Goal: Task Accomplishment & Management: Manage account settings

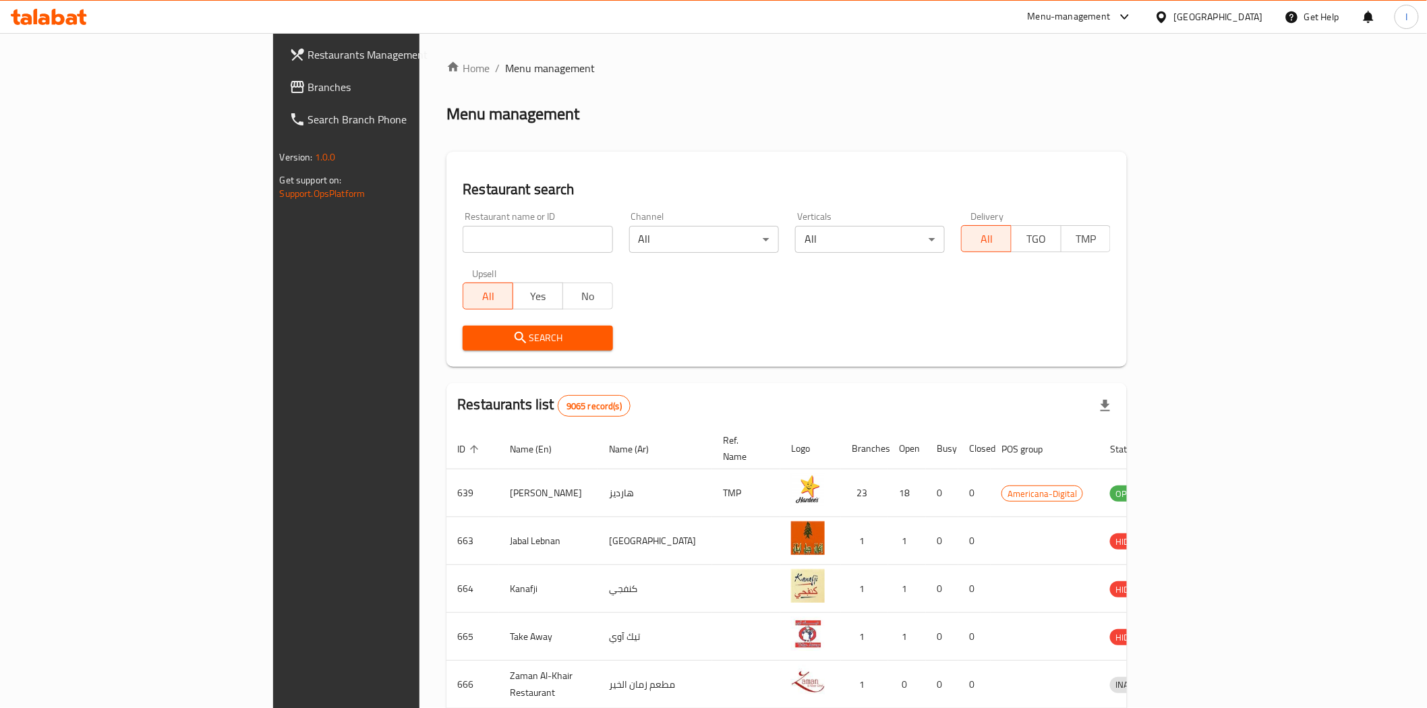
click at [505, 70] on span "Menu management" at bounding box center [550, 68] width 90 height 16
click at [463, 237] on input "search" at bounding box center [538, 239] width 150 height 27
paste input "17793"
type input "17793"
click at [509, 346] on span "Search" at bounding box center [537, 338] width 128 height 17
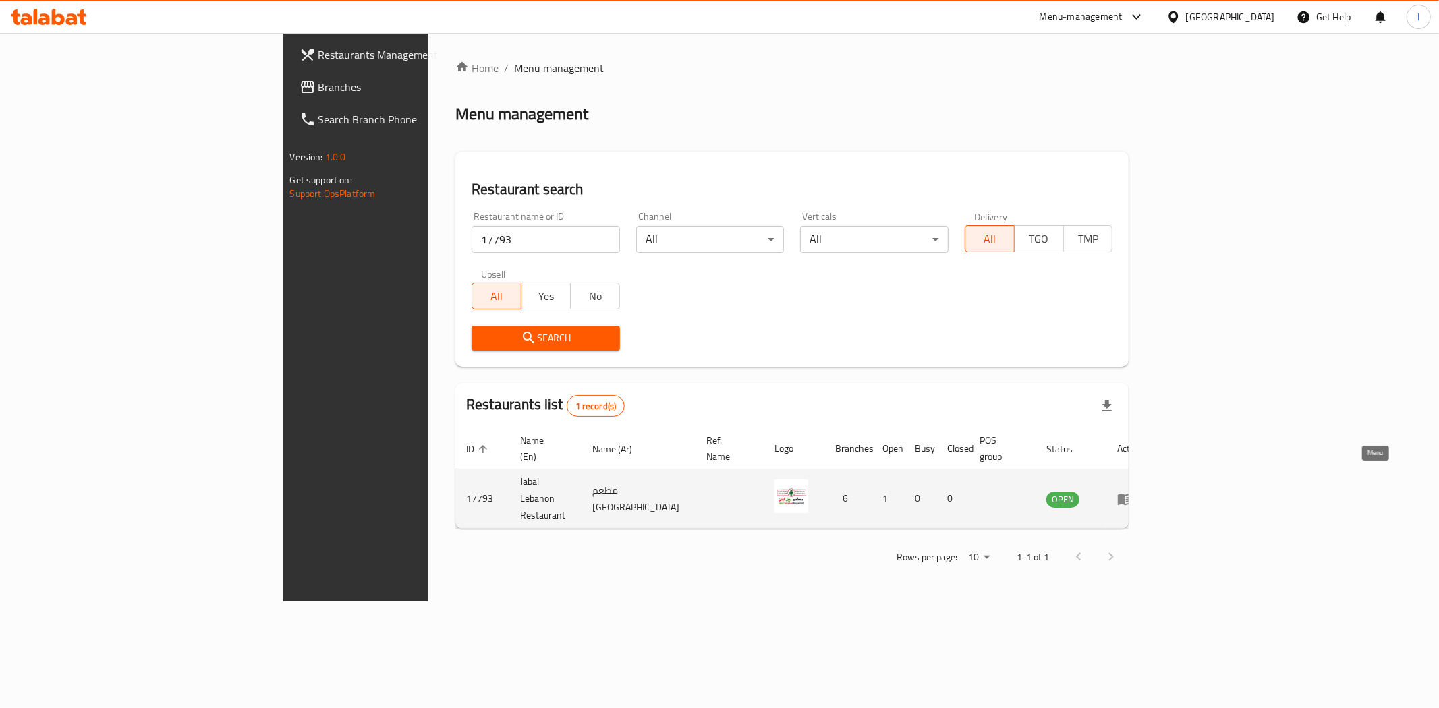
click at [1132, 494] on icon "enhanced table" at bounding box center [1124, 499] width 15 height 11
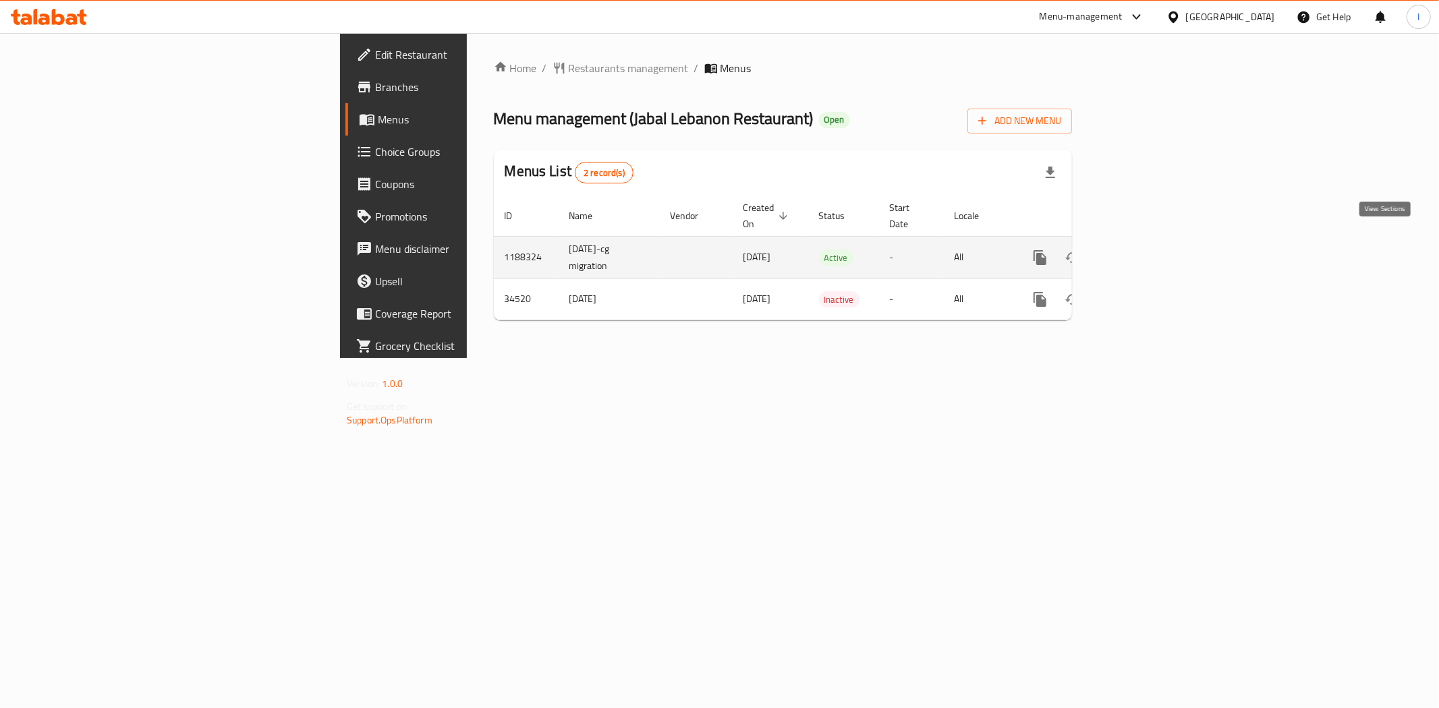
click at [1143, 252] on icon "enhanced table" at bounding box center [1137, 258] width 12 height 12
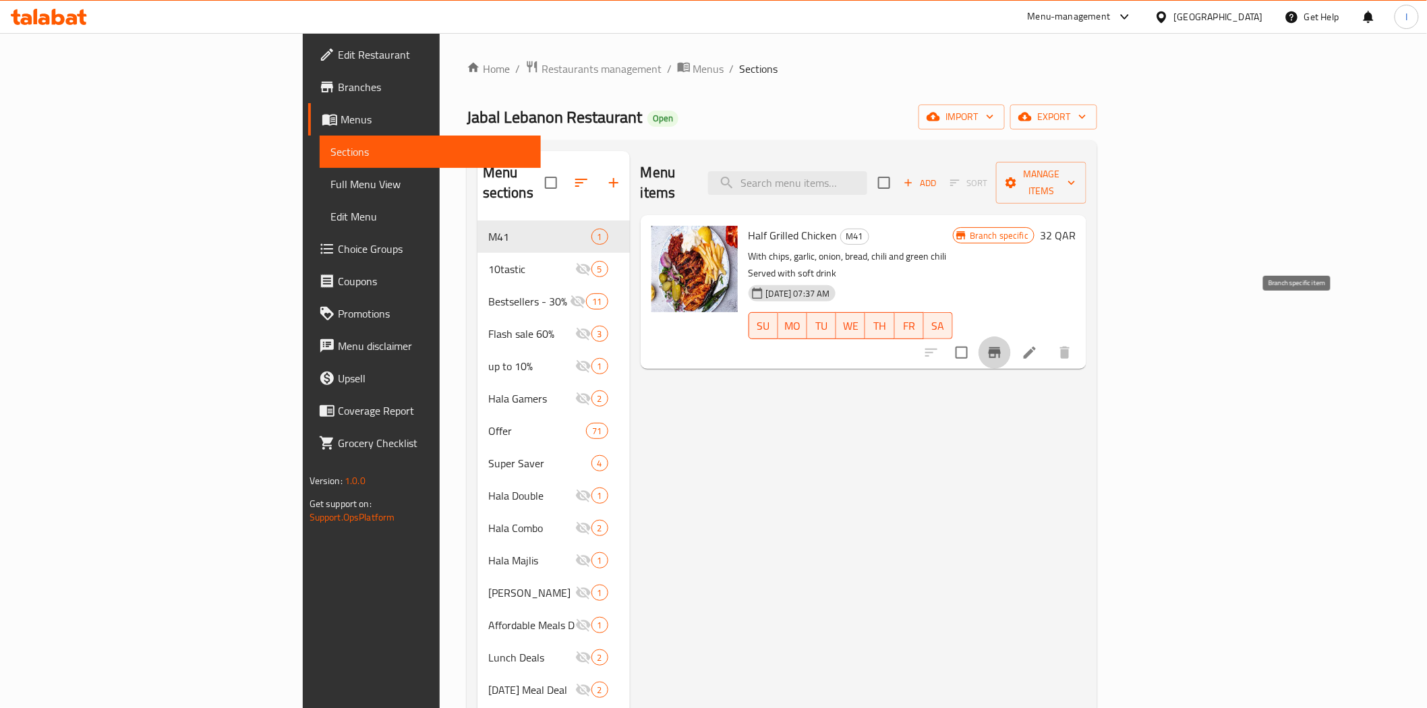
click at [1003, 345] on icon "Branch-specific-item" at bounding box center [995, 353] width 16 height 16
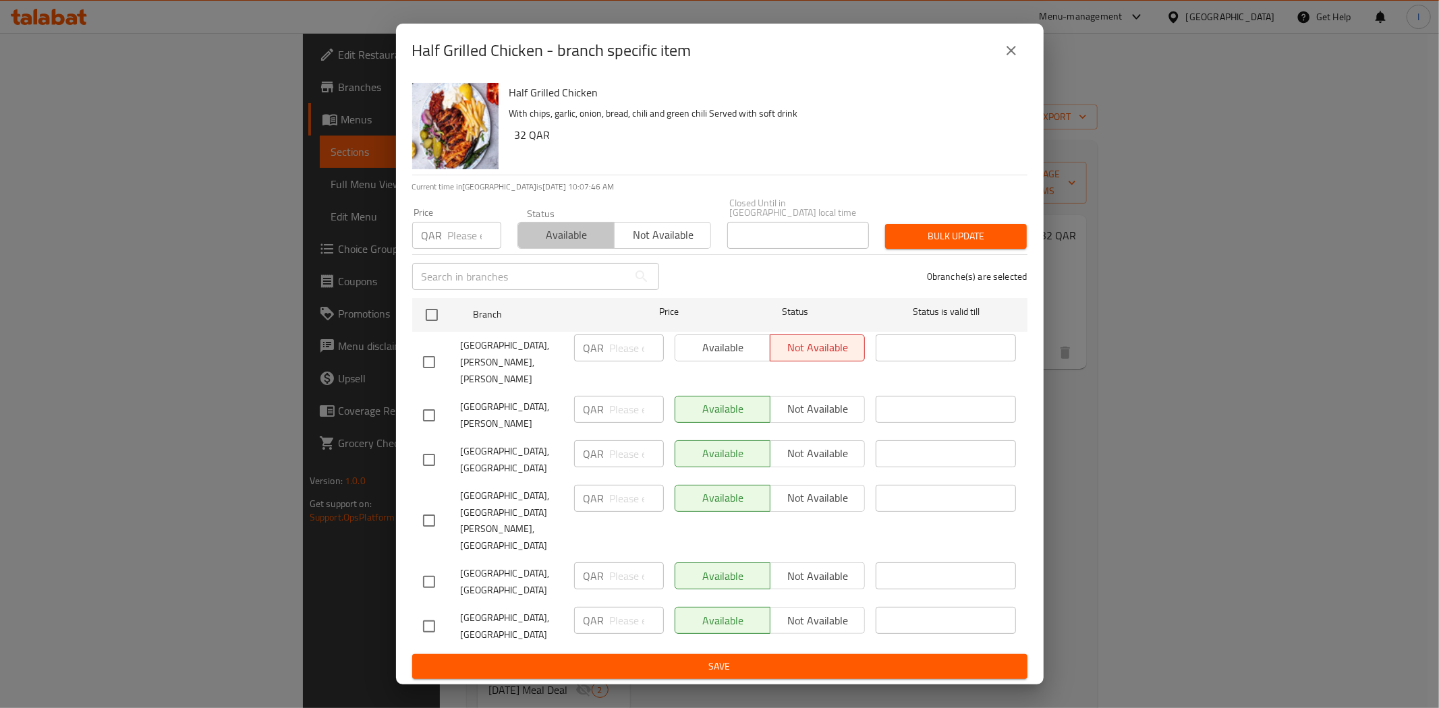
click at [552, 226] on button "Available" at bounding box center [565, 235] width 97 height 27
click at [715, 351] on div "Available Not available" at bounding box center [769, 348] width 191 height 27
click at [425, 366] on input "checkbox" at bounding box center [429, 362] width 28 height 28
checkbox input "true"
click at [714, 343] on span "Available" at bounding box center [722, 348] width 84 height 20
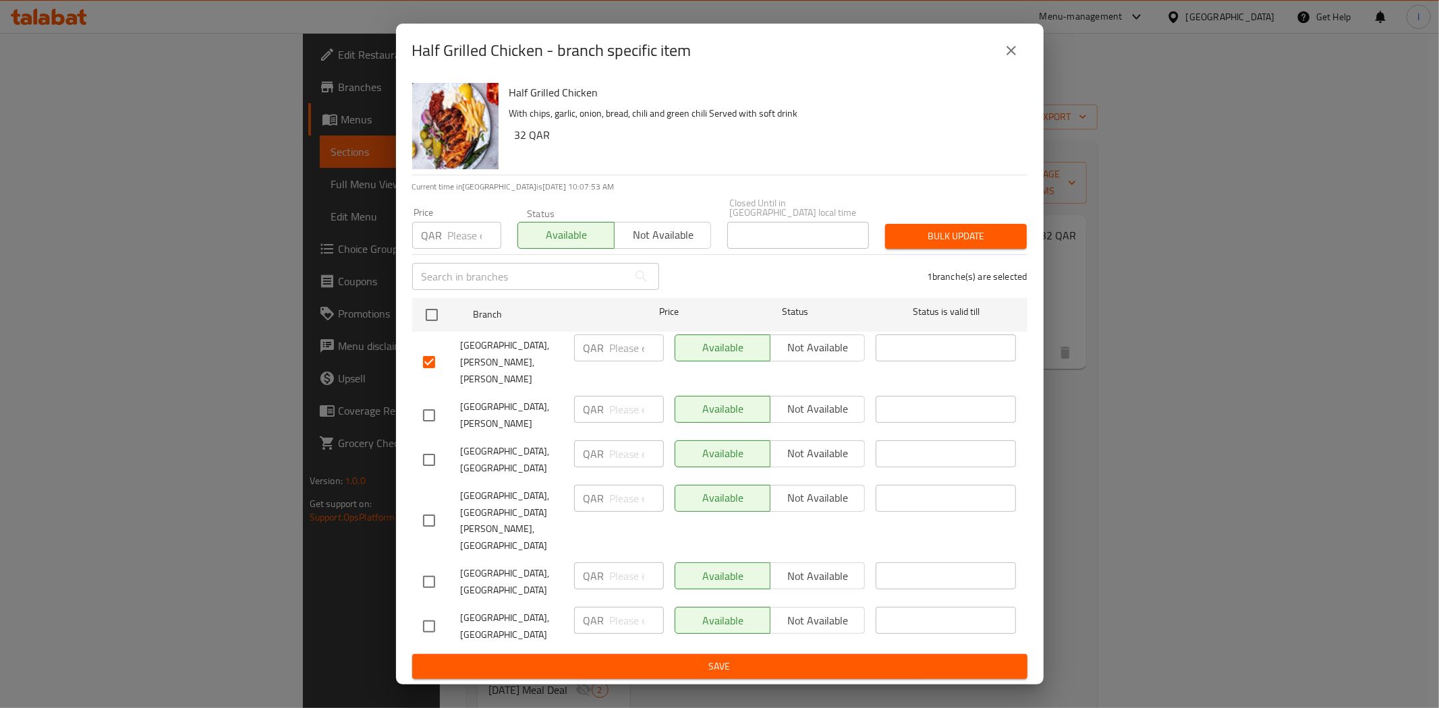
click at [812, 654] on button "Save" at bounding box center [719, 666] width 615 height 25
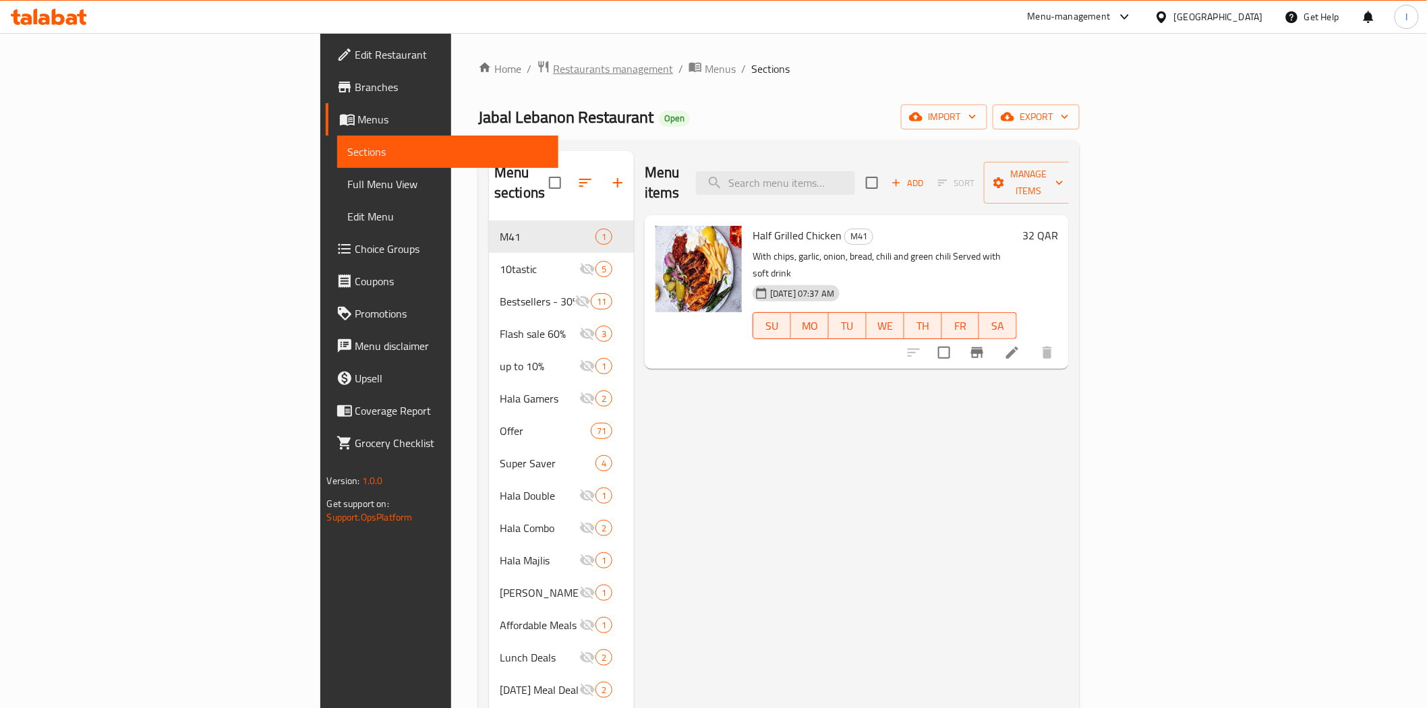
click at [553, 71] on span "Restaurants management" at bounding box center [613, 69] width 120 height 16
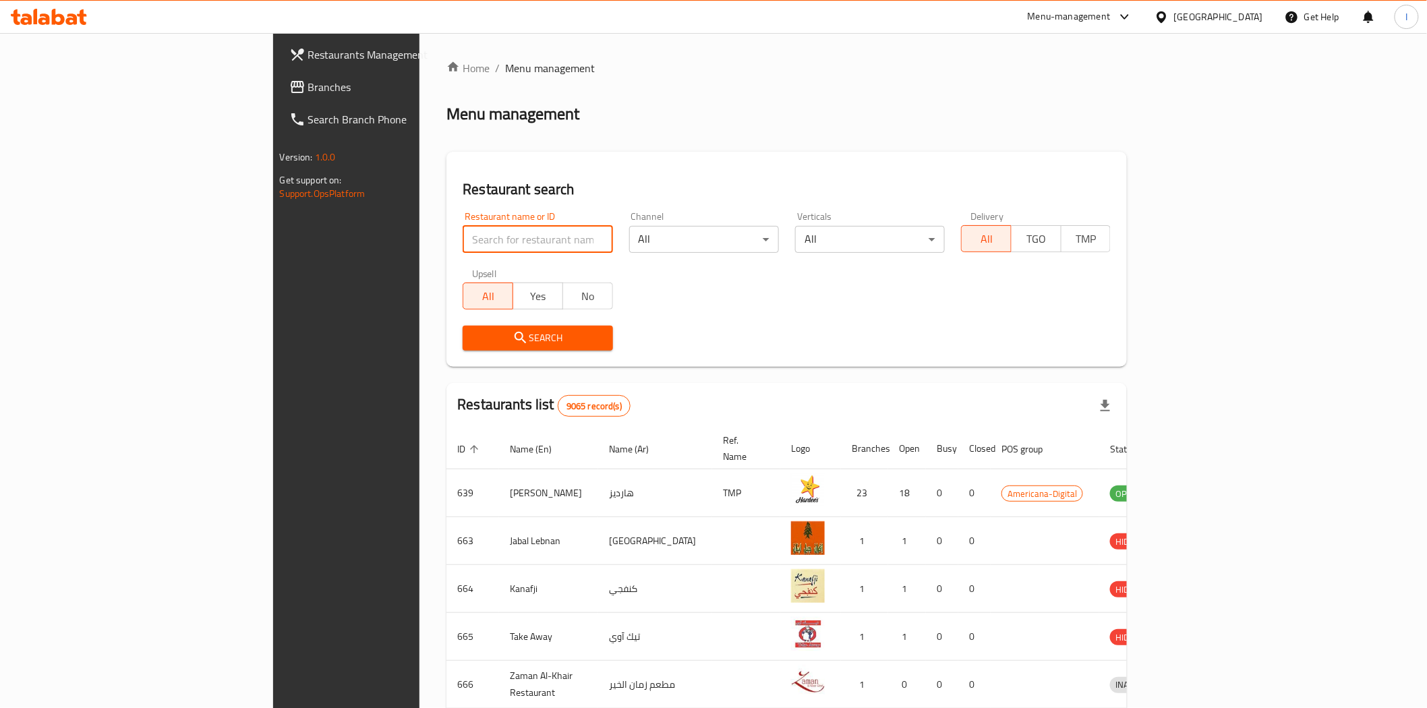
click at [463, 238] on input "search" at bounding box center [538, 239] width 150 height 27
paste input "602198"
type input "602198"
click at [486, 347] on button "Search" at bounding box center [538, 338] width 150 height 25
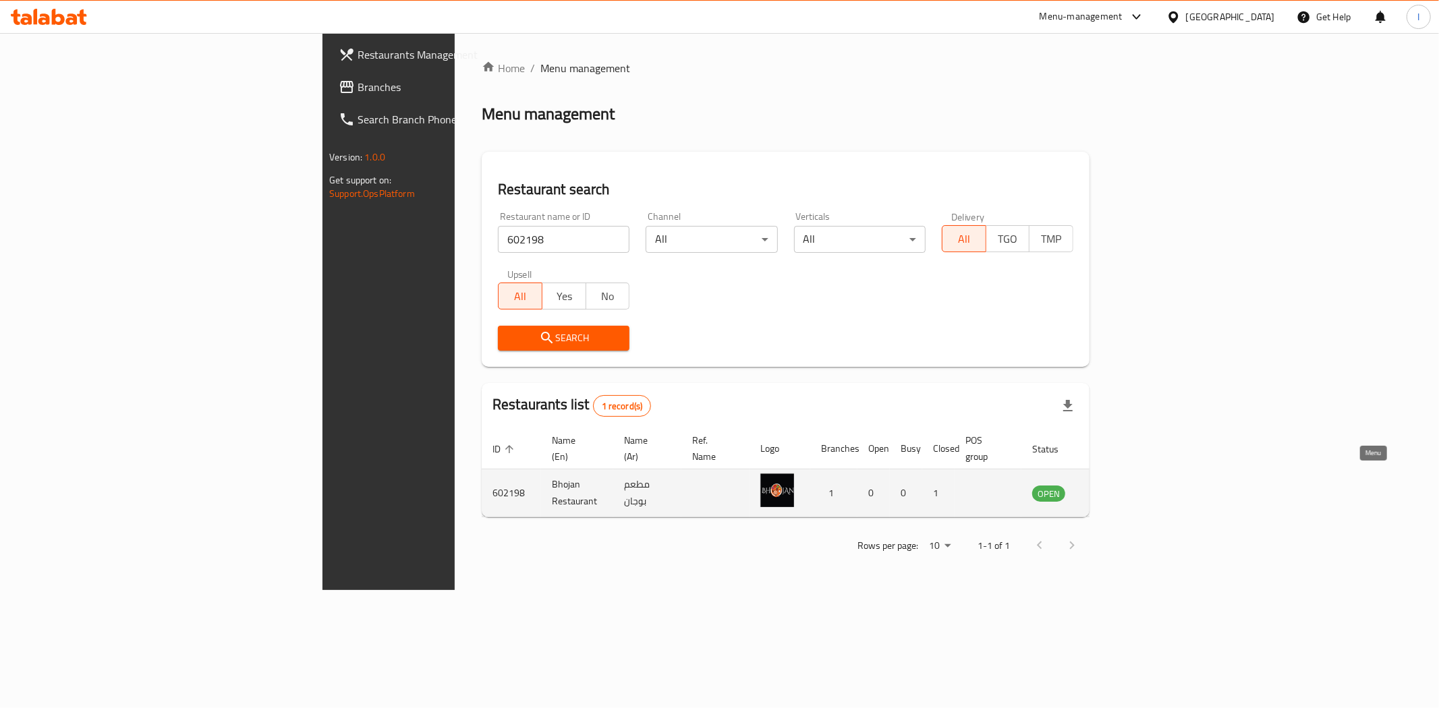
click at [1118, 488] on icon "enhanced table" at bounding box center [1110, 493] width 15 height 11
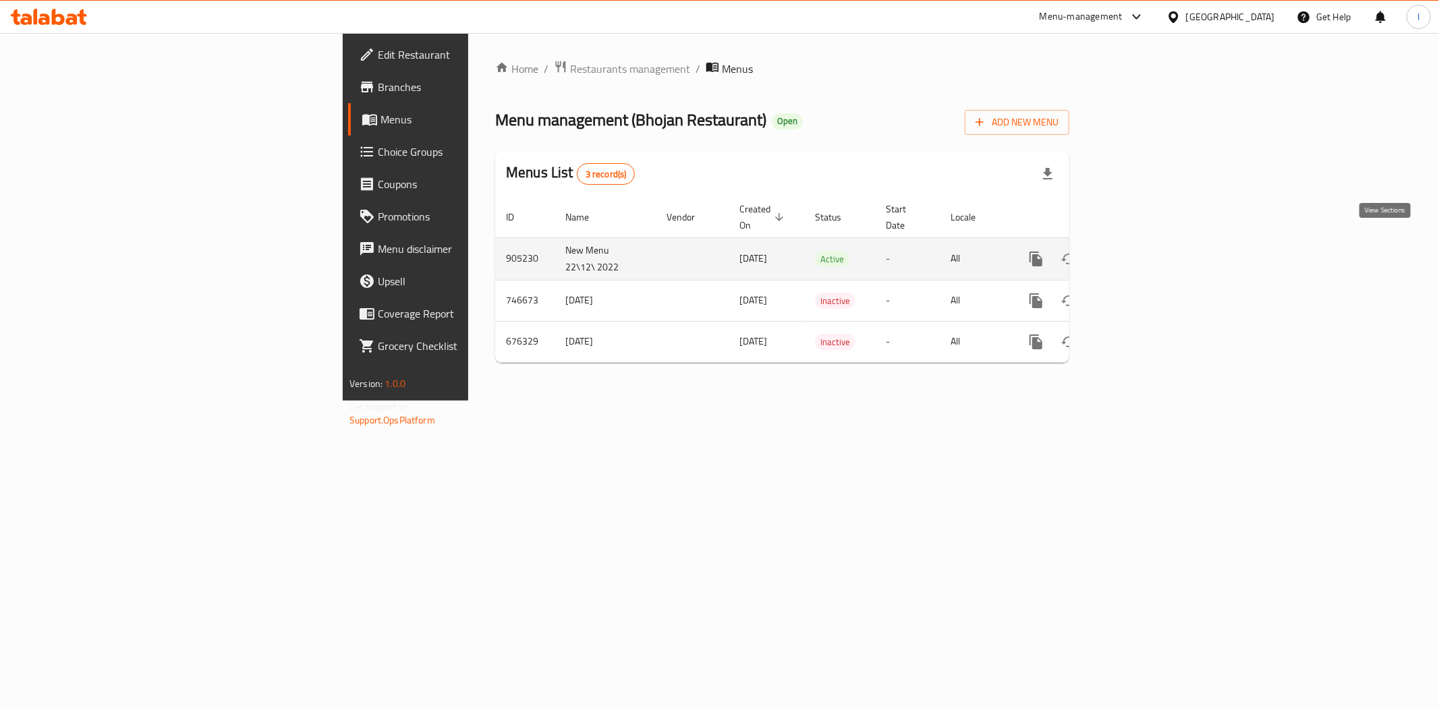
click at [1141, 251] on icon "enhanced table" at bounding box center [1133, 259] width 16 height 16
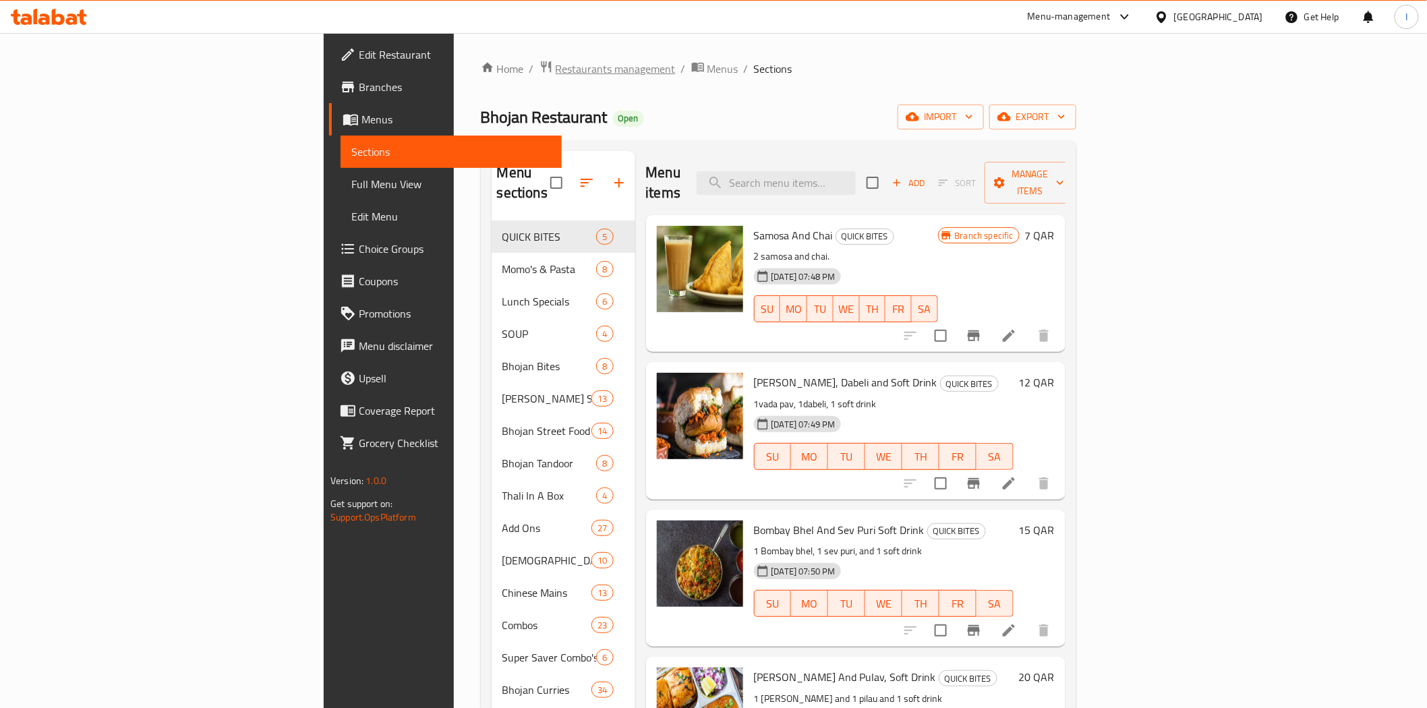
click at [556, 64] on span "Restaurants management" at bounding box center [616, 69] width 120 height 16
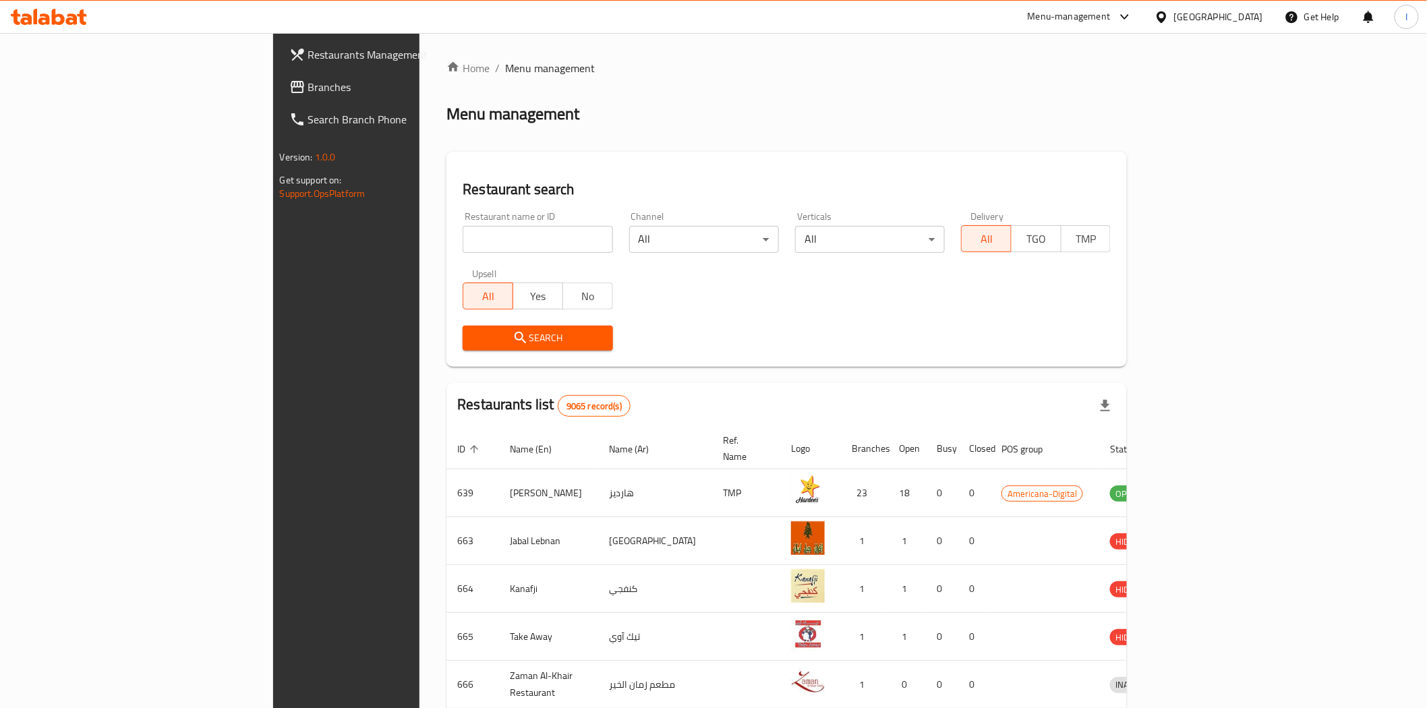
click at [463, 237] on input "search" at bounding box center [538, 239] width 150 height 27
paste input "673350"
type input "673350"
drag, startPoint x: 507, startPoint y: 346, endPoint x: 514, endPoint y: 262, distance: 84.6
click at [507, 345] on span "Search" at bounding box center [537, 338] width 128 height 17
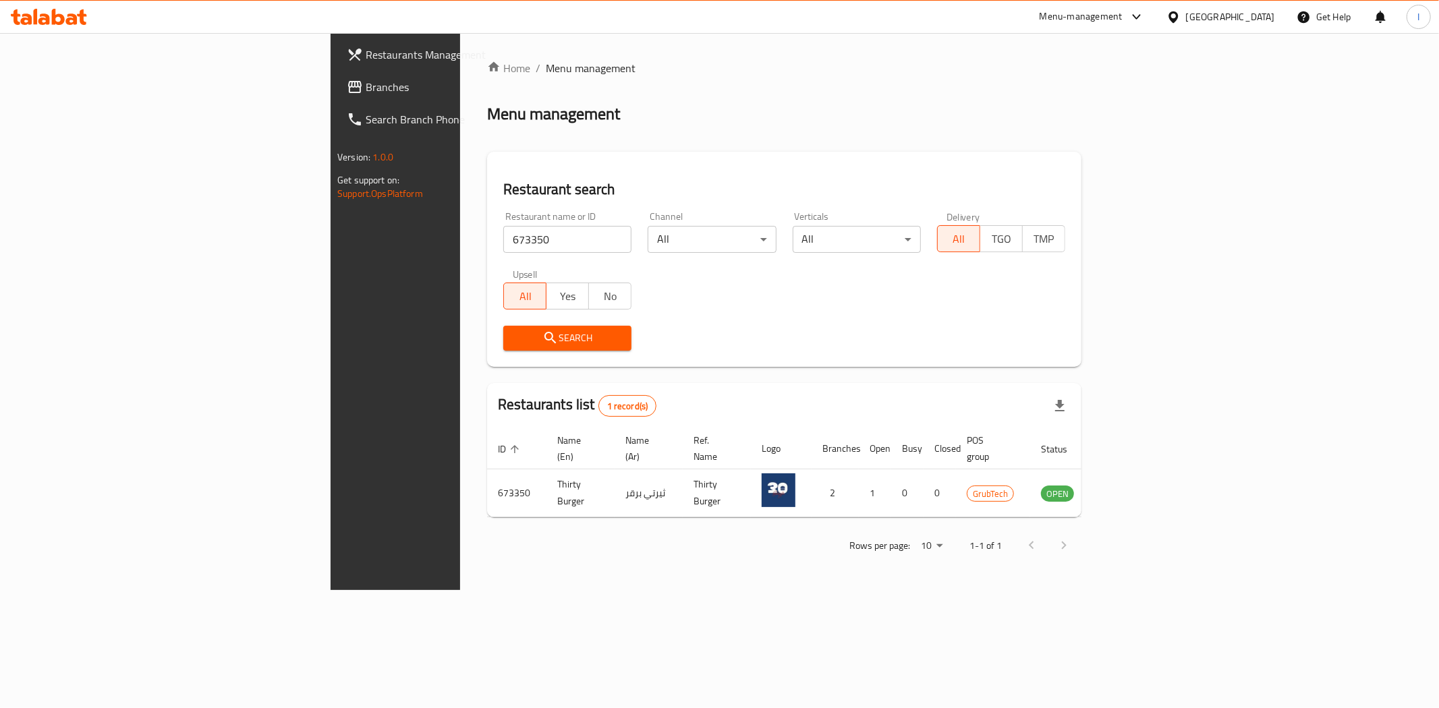
click at [503, 236] on input "673350" at bounding box center [567, 239] width 128 height 27
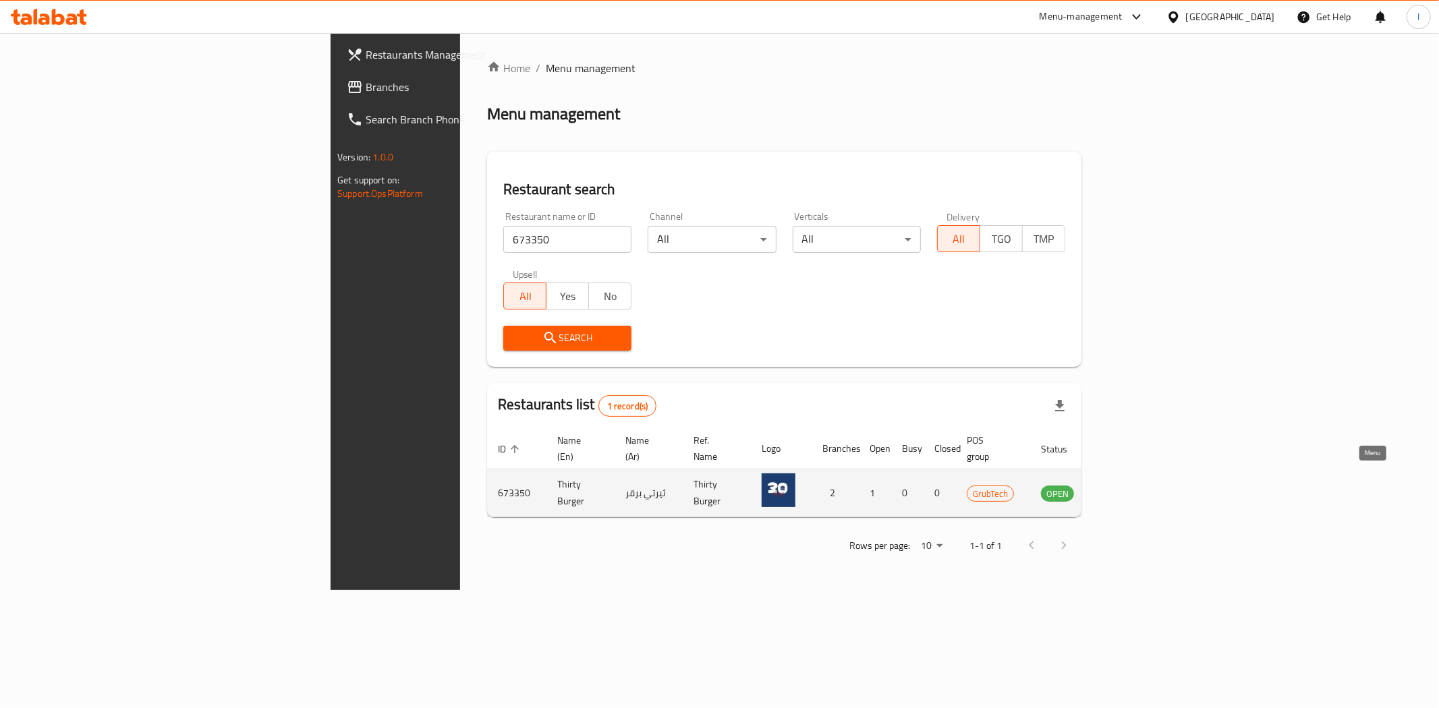
click at [1127, 488] on icon "enhanced table" at bounding box center [1119, 493] width 15 height 11
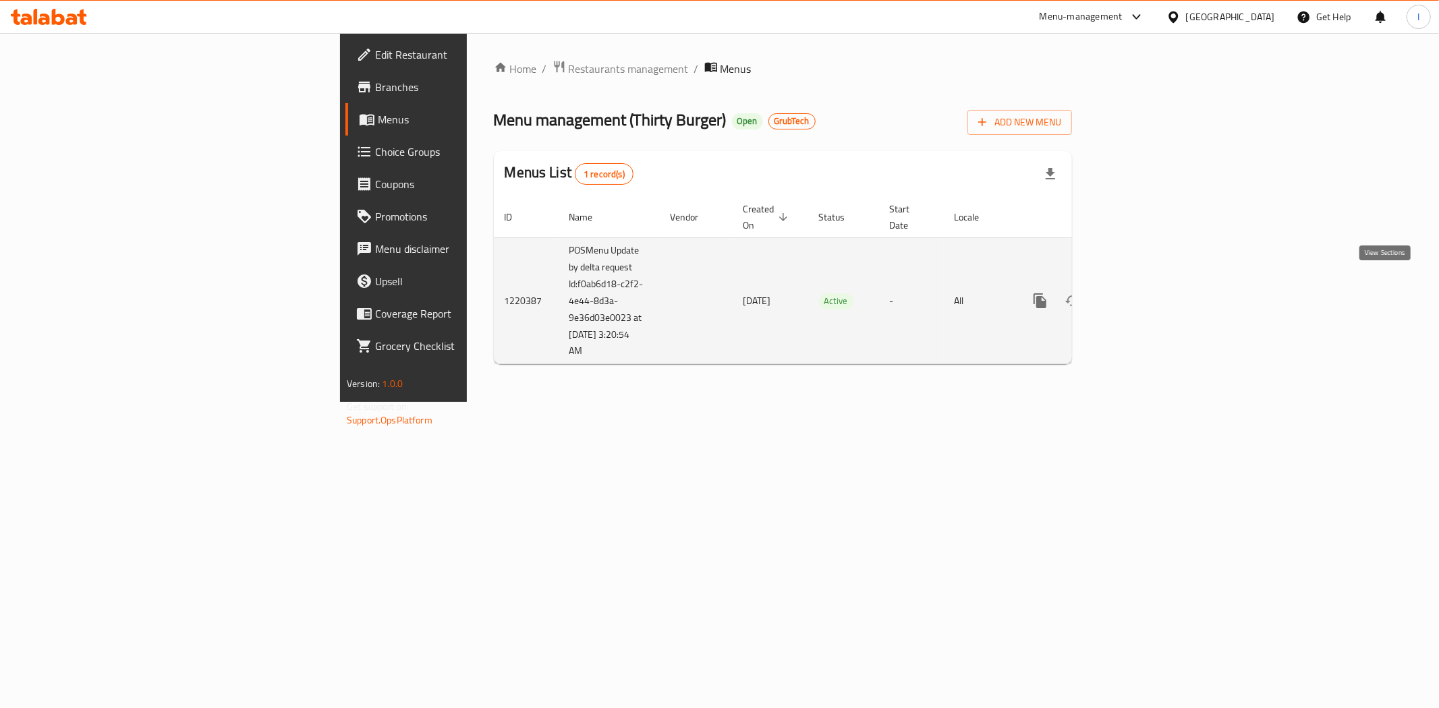
click at [1145, 293] on icon "enhanced table" at bounding box center [1137, 301] width 16 height 16
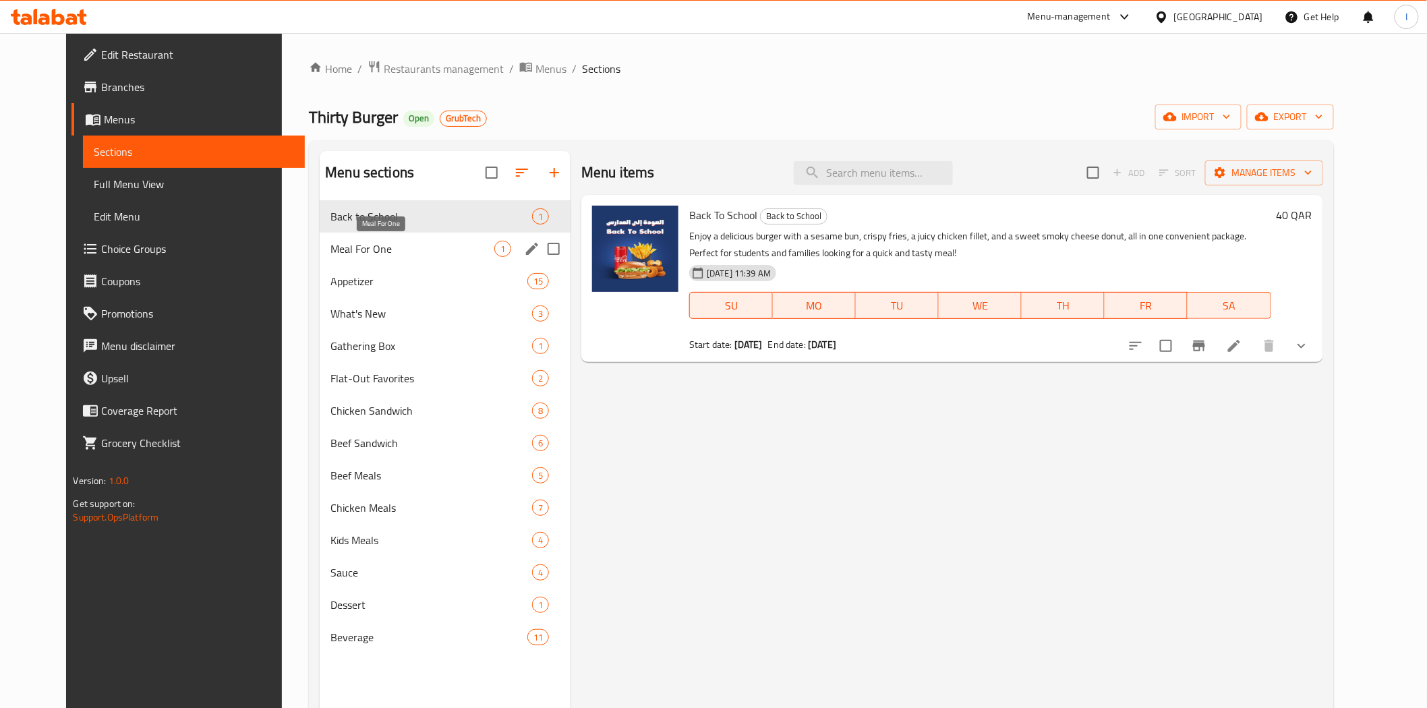
click at [401, 248] on span "Meal For One" at bounding box center [412, 249] width 164 height 16
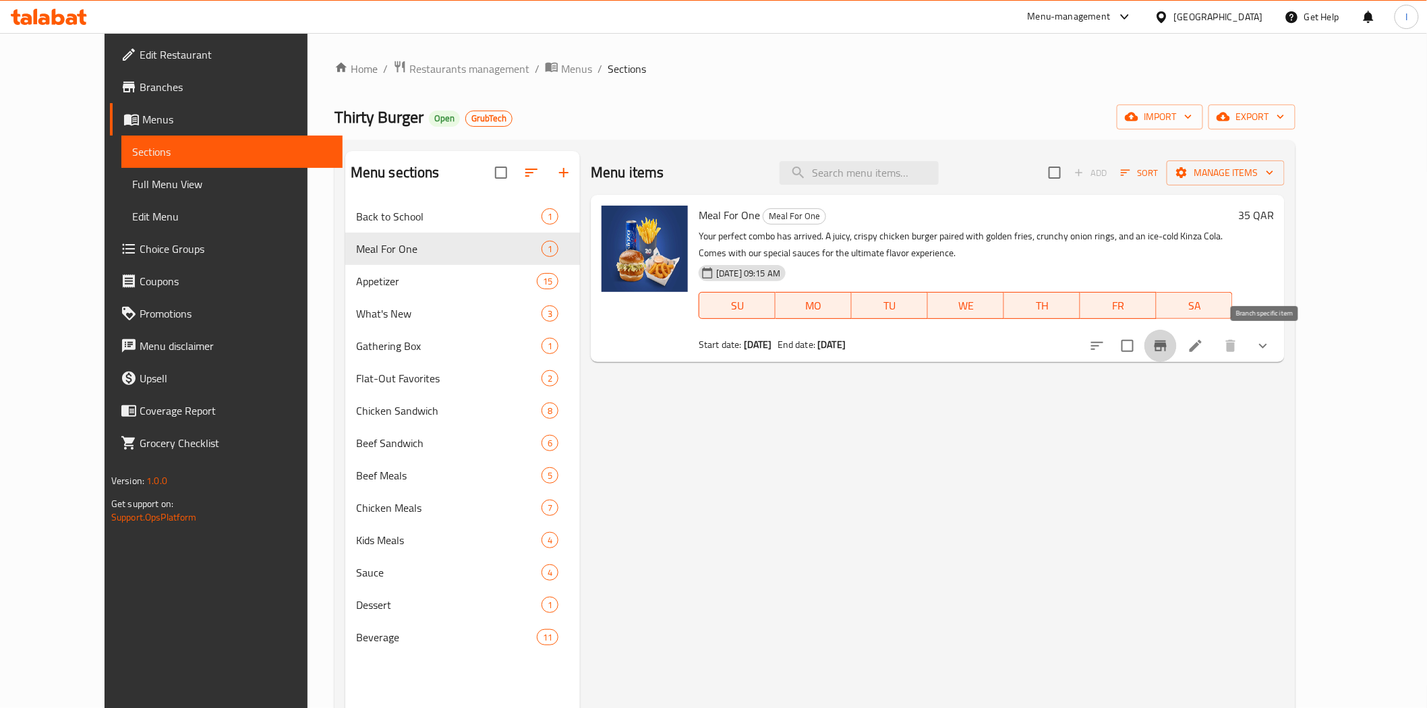
click at [1167, 347] on icon "Branch-specific-item" at bounding box center [1161, 346] width 12 height 11
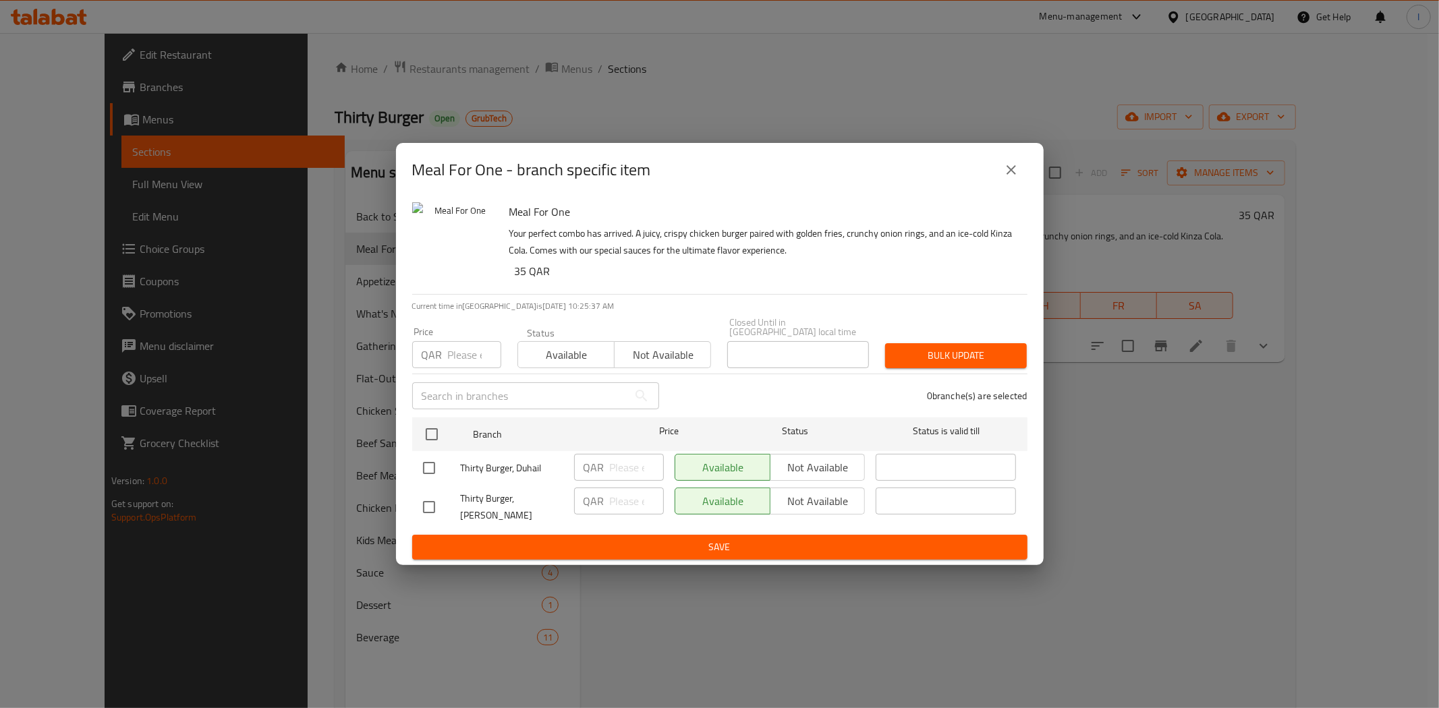
click at [1184, 550] on div "Meal For One - branch specific item Meal For One Your perfect combo has arrived…" at bounding box center [719, 354] width 1439 height 708
click at [1006, 173] on icon "close" at bounding box center [1011, 170] width 16 height 16
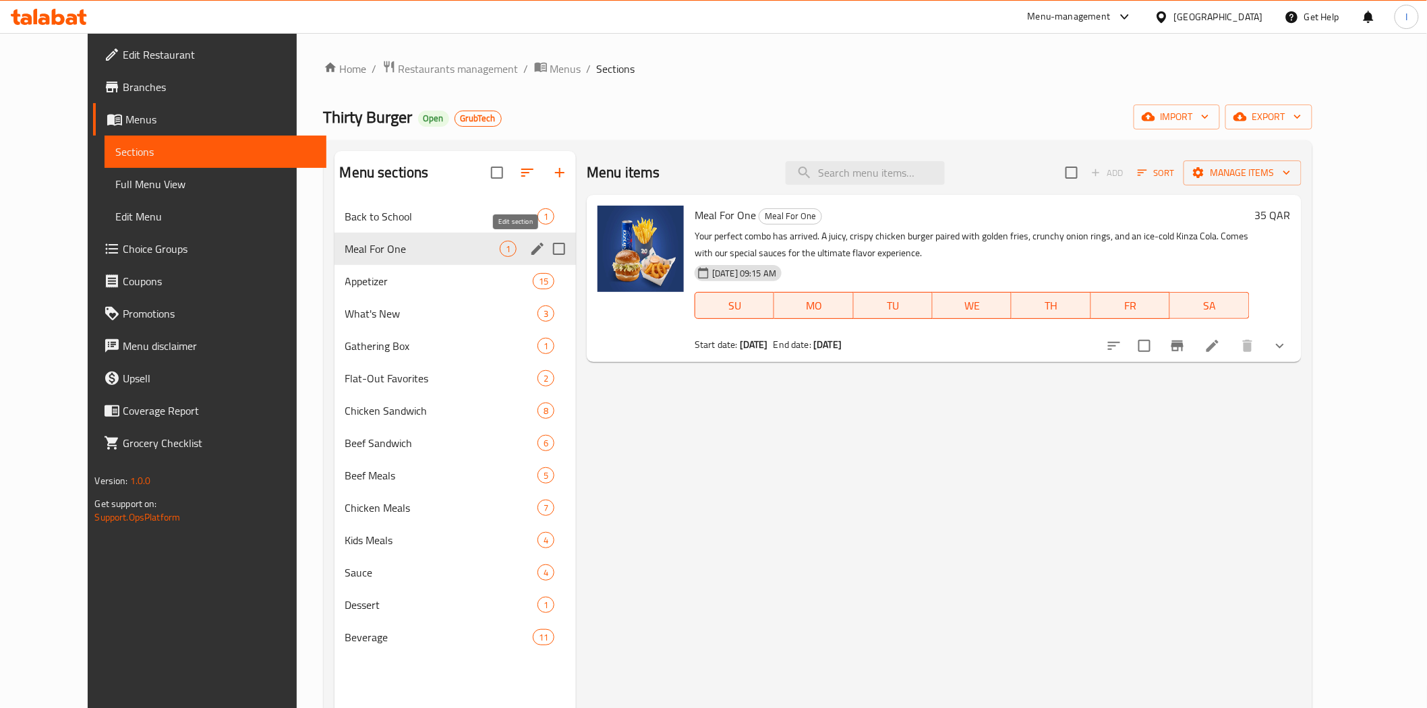
click at [529, 248] on icon "edit" at bounding box center [537, 249] width 16 height 16
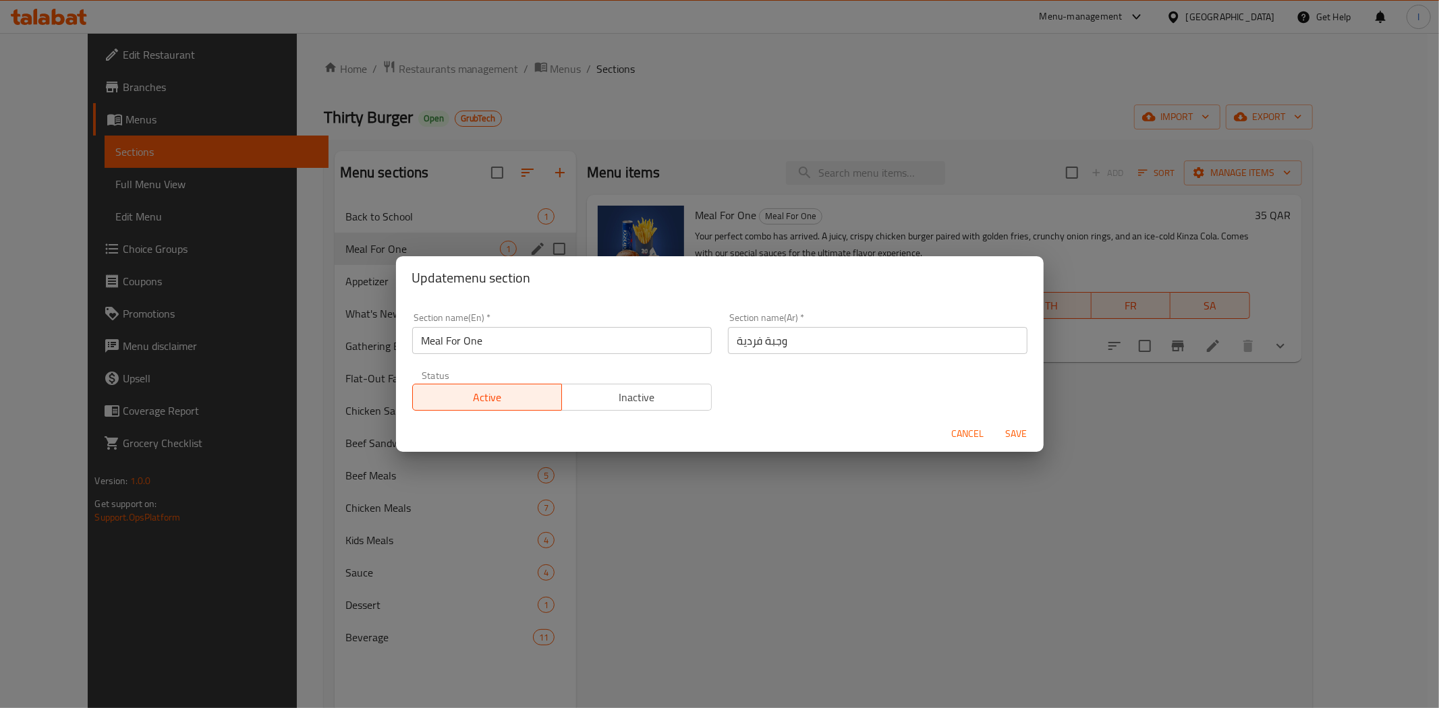
click at [501, 344] on input "Meal For One" at bounding box center [561, 340] width 299 height 27
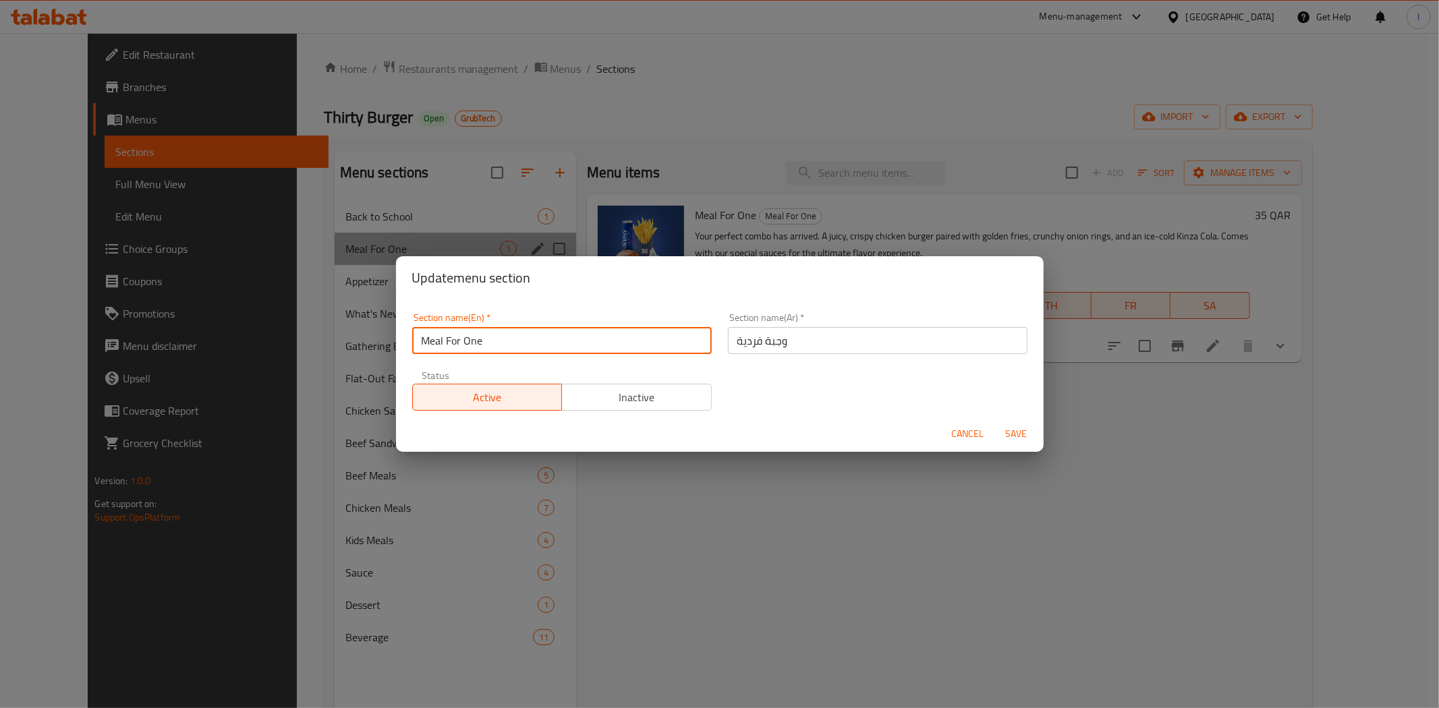
click at [501, 344] on input "Meal For One" at bounding box center [561, 340] width 299 height 27
type input "M41"
click at [1007, 430] on span "Save" at bounding box center [1016, 434] width 32 height 17
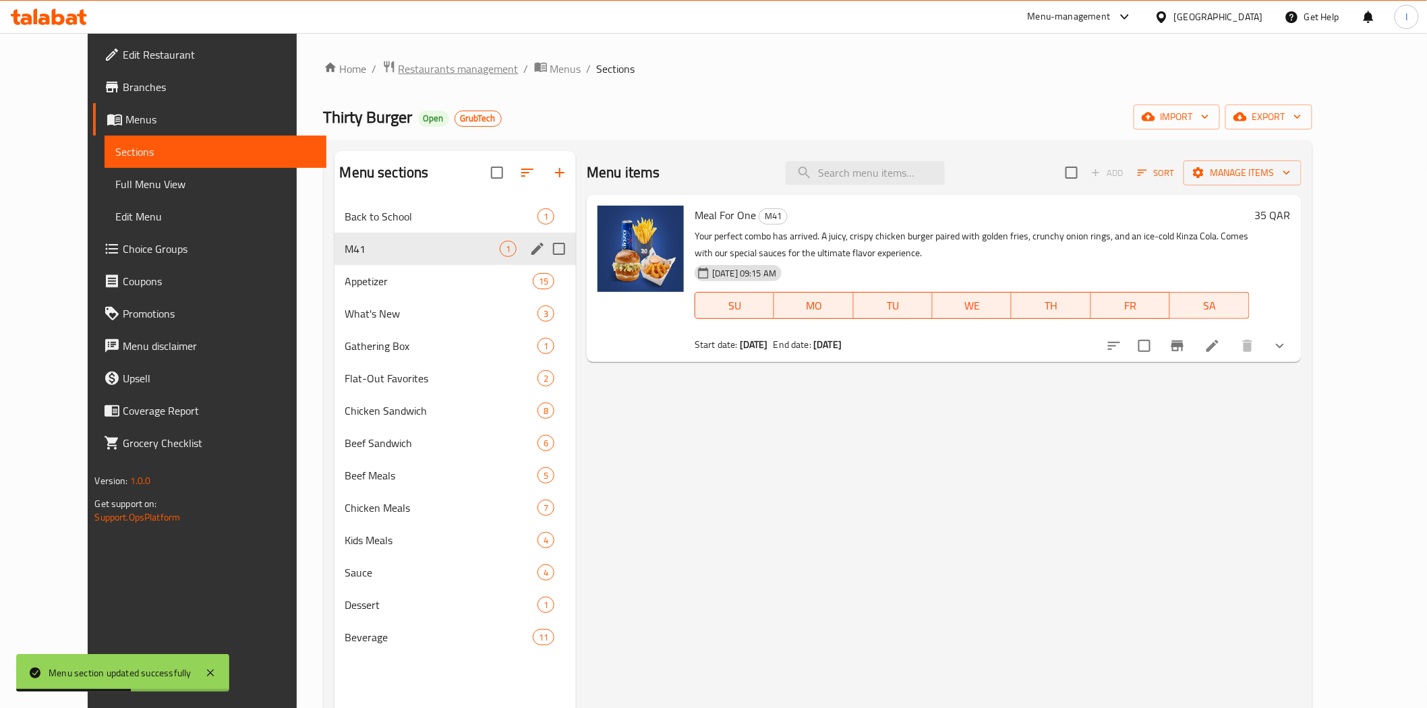
click at [399, 68] on span "Restaurants management" at bounding box center [459, 69] width 120 height 16
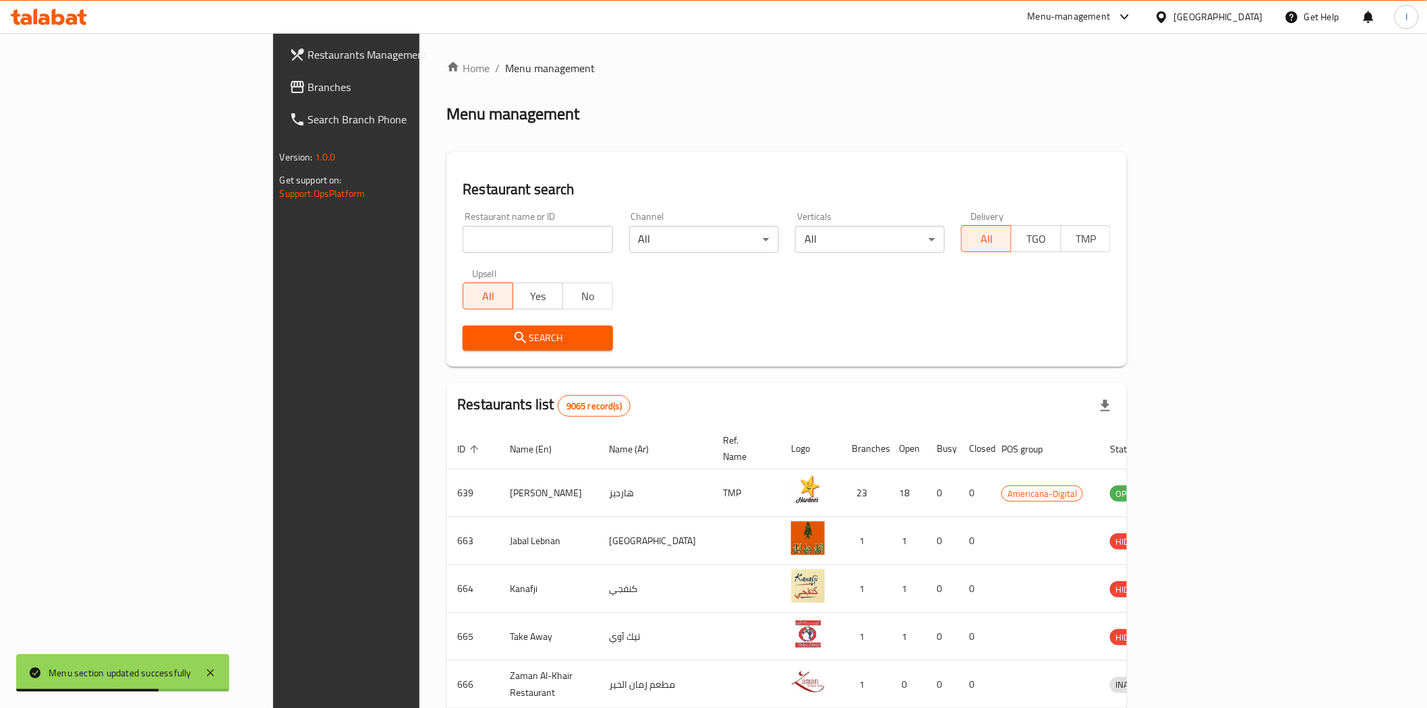
click at [463, 243] on input "search" at bounding box center [538, 239] width 150 height 27
paste input "608203"
type input "608203"
click at [482, 333] on span "Search" at bounding box center [537, 338] width 128 height 17
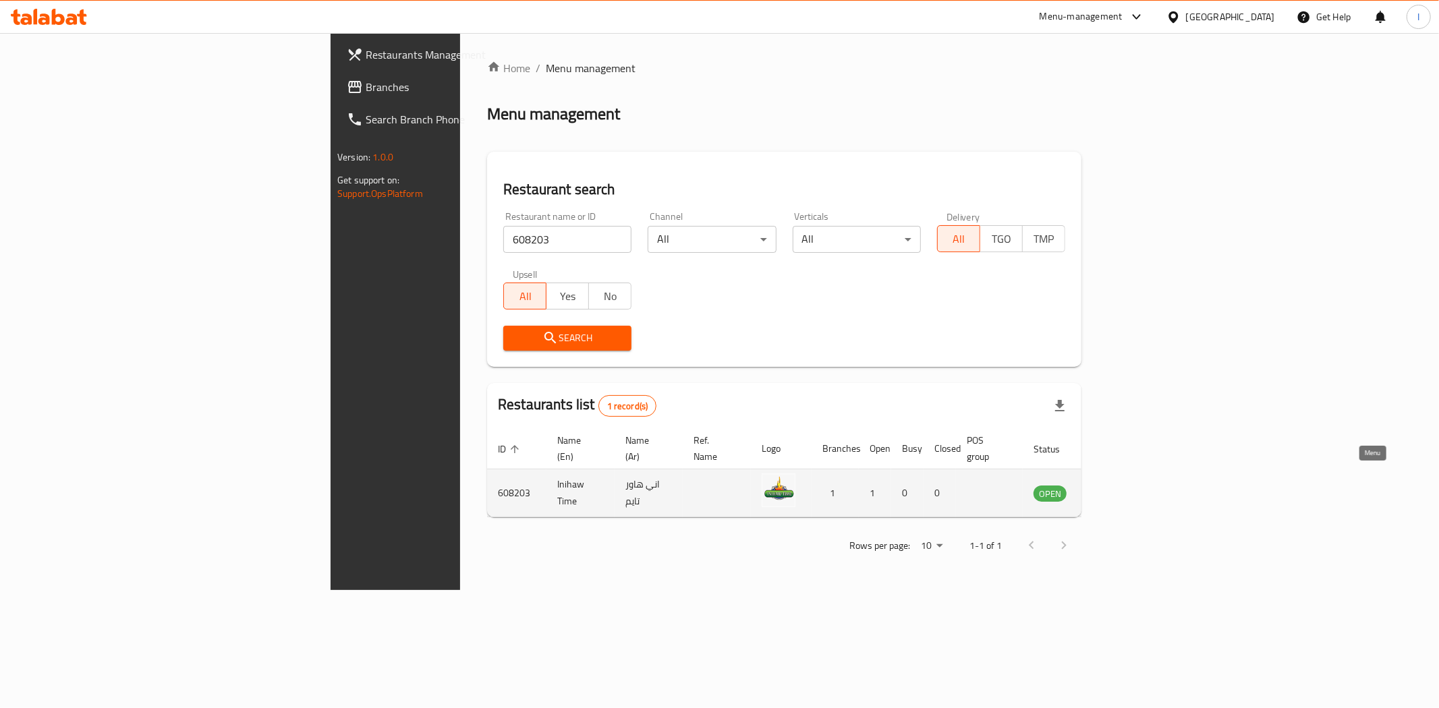
click at [1120, 485] on icon "enhanced table" at bounding box center [1112, 493] width 16 height 16
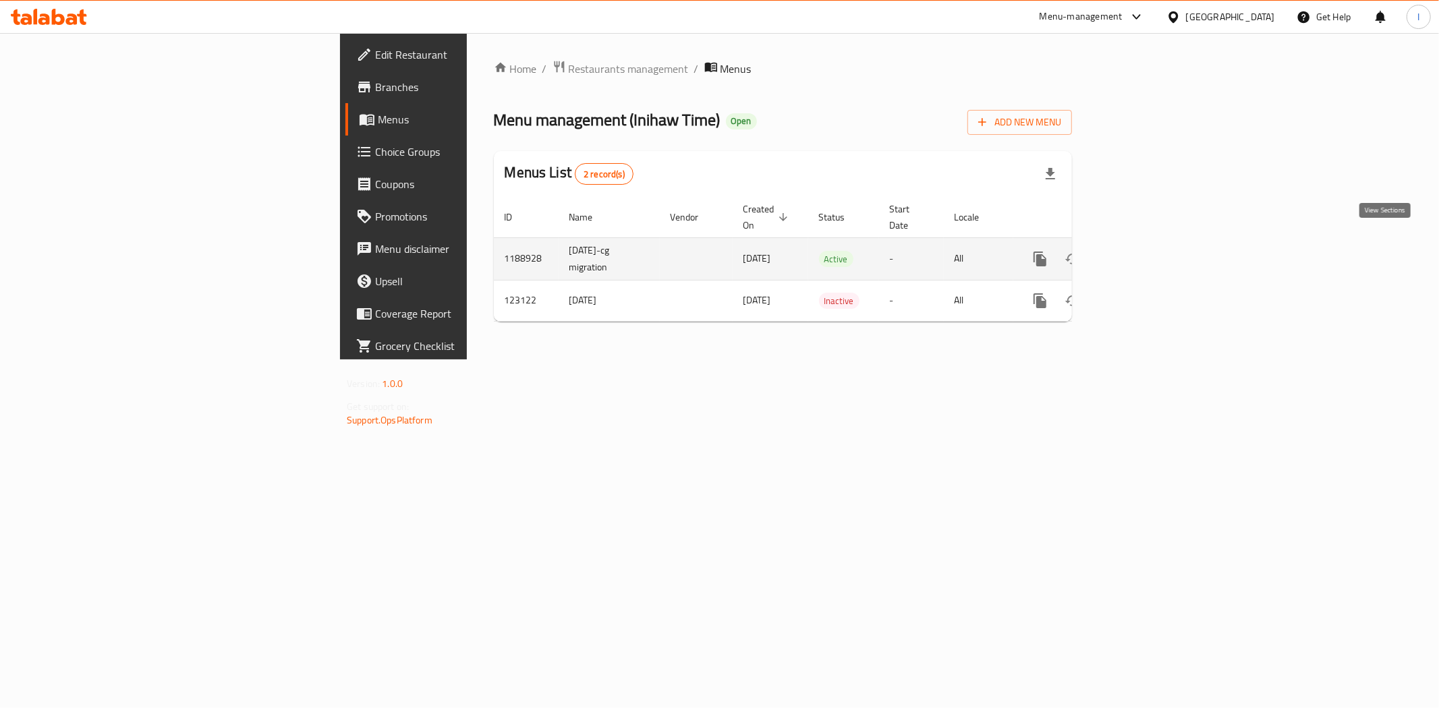
click at [1143, 253] on icon "enhanced table" at bounding box center [1137, 259] width 12 height 12
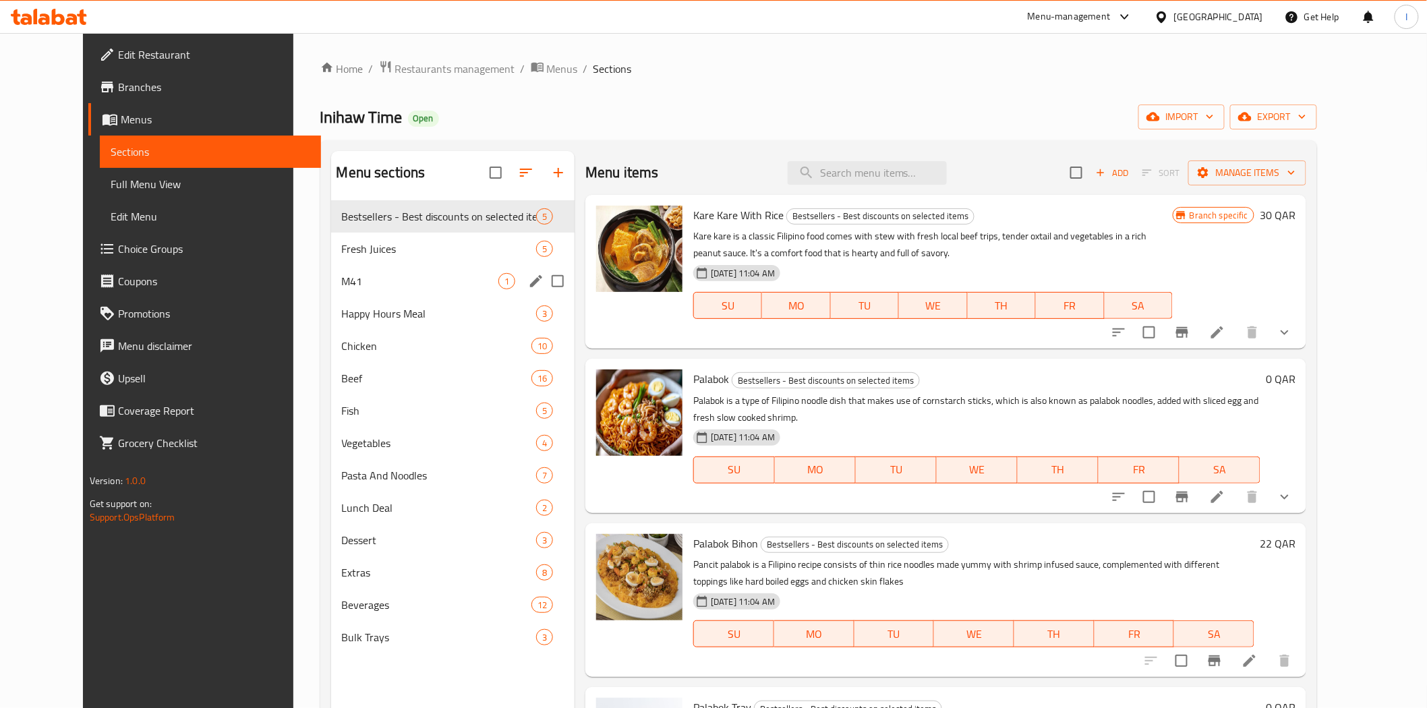
click at [378, 272] on div "M41 1" at bounding box center [453, 281] width 244 height 32
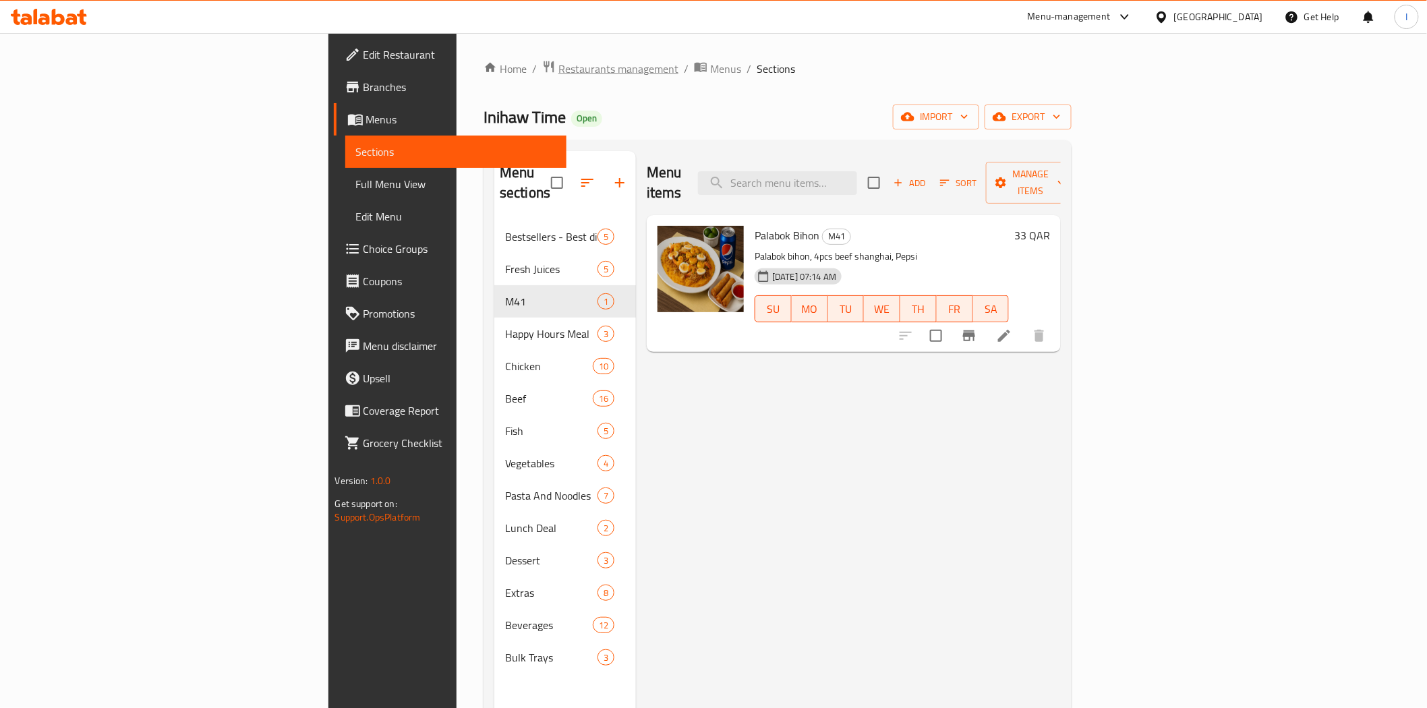
click at [558, 69] on span "Restaurants management" at bounding box center [618, 69] width 120 height 16
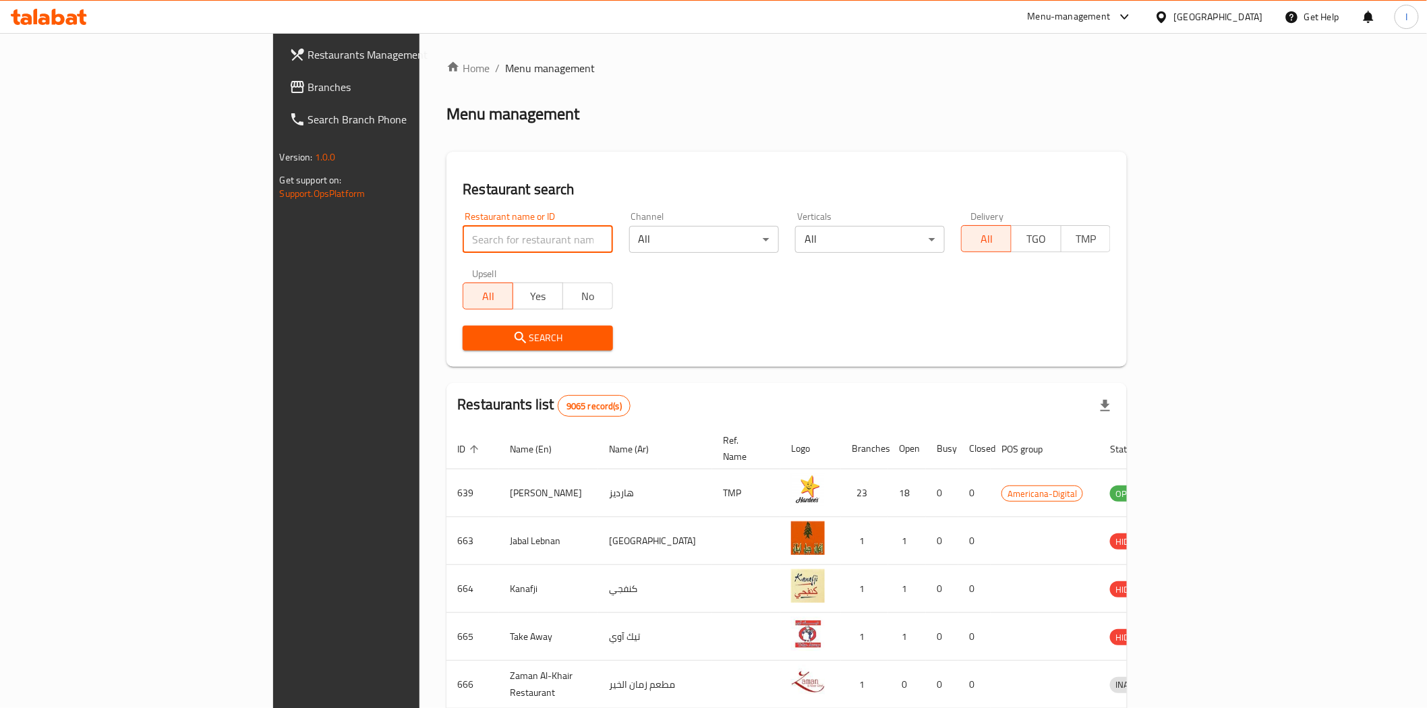
click at [463, 241] on input "search" at bounding box center [538, 239] width 150 height 27
paste input "672939"
type input "672939"
click at [473, 332] on span "Search" at bounding box center [537, 338] width 128 height 17
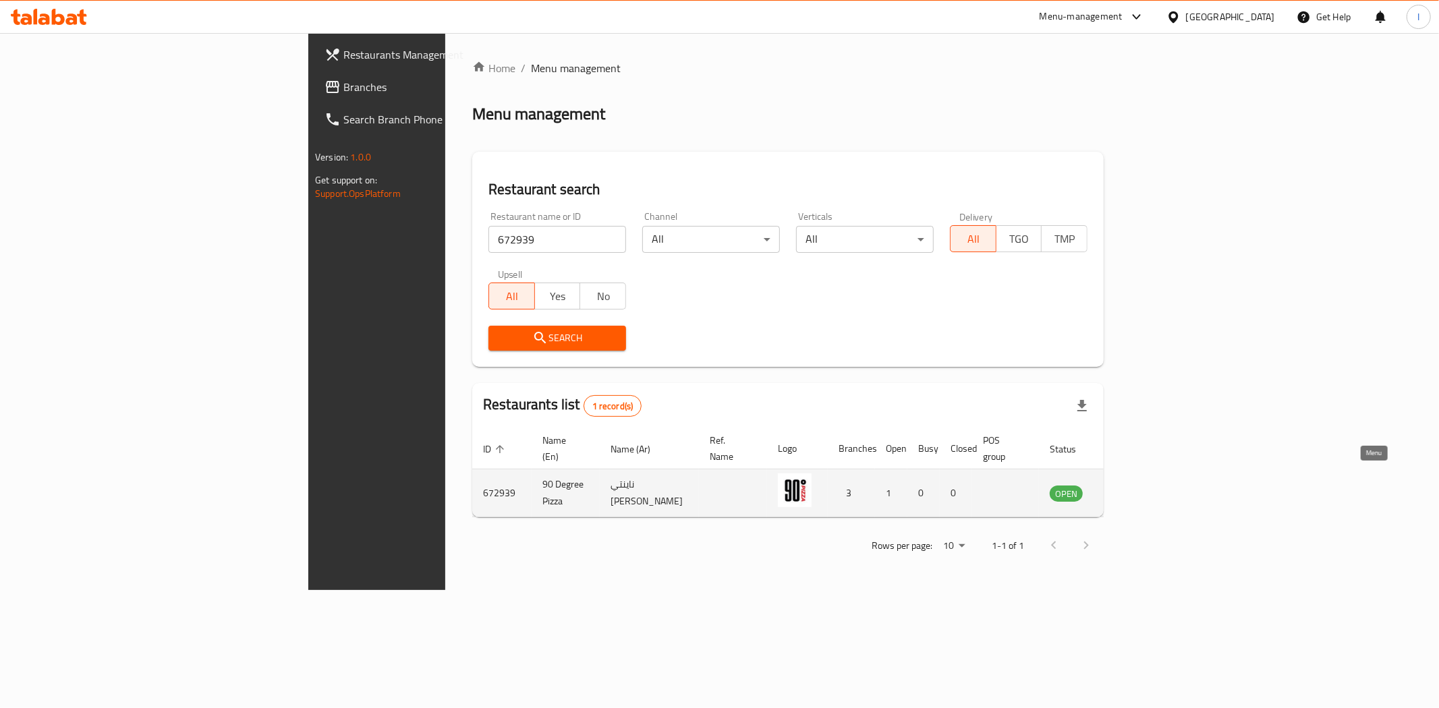
click at [1136, 488] on icon "enhanced table" at bounding box center [1128, 493] width 15 height 11
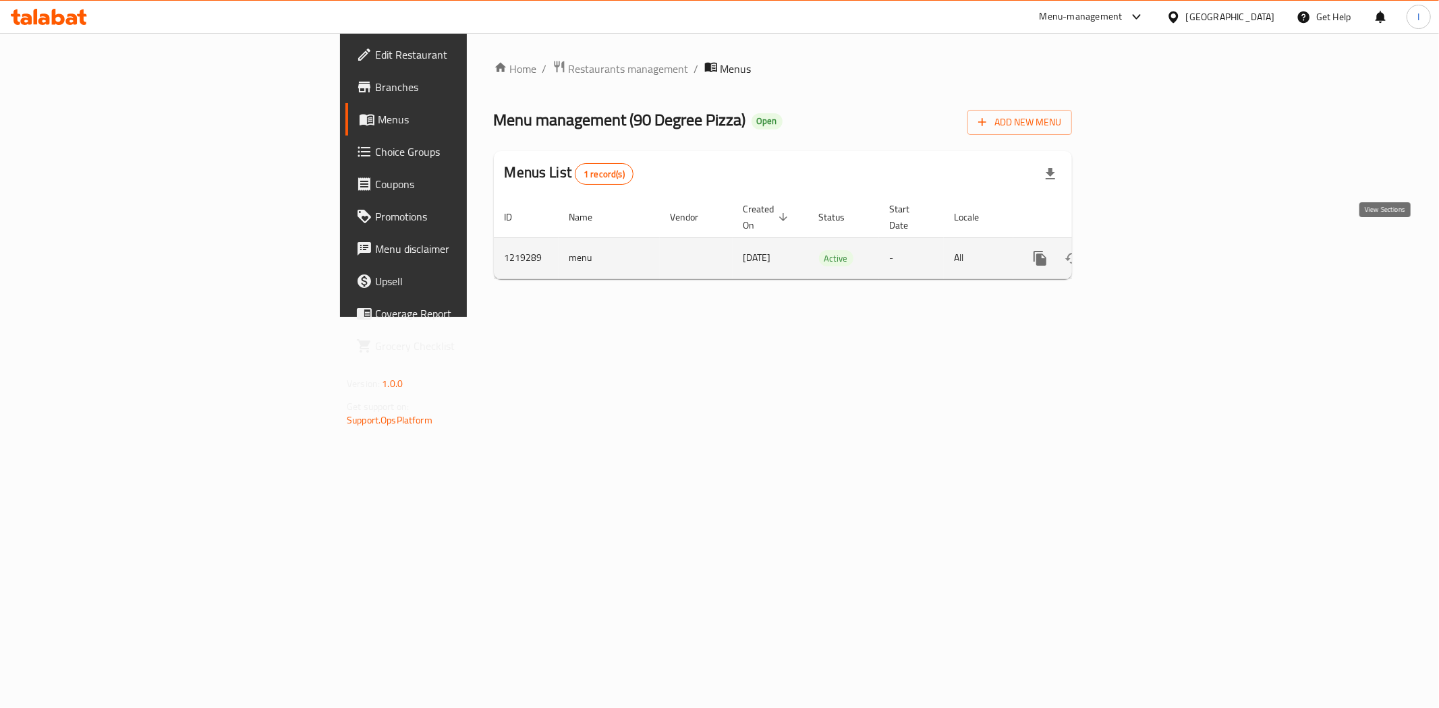
click at [1145, 250] on icon "enhanced table" at bounding box center [1137, 258] width 16 height 16
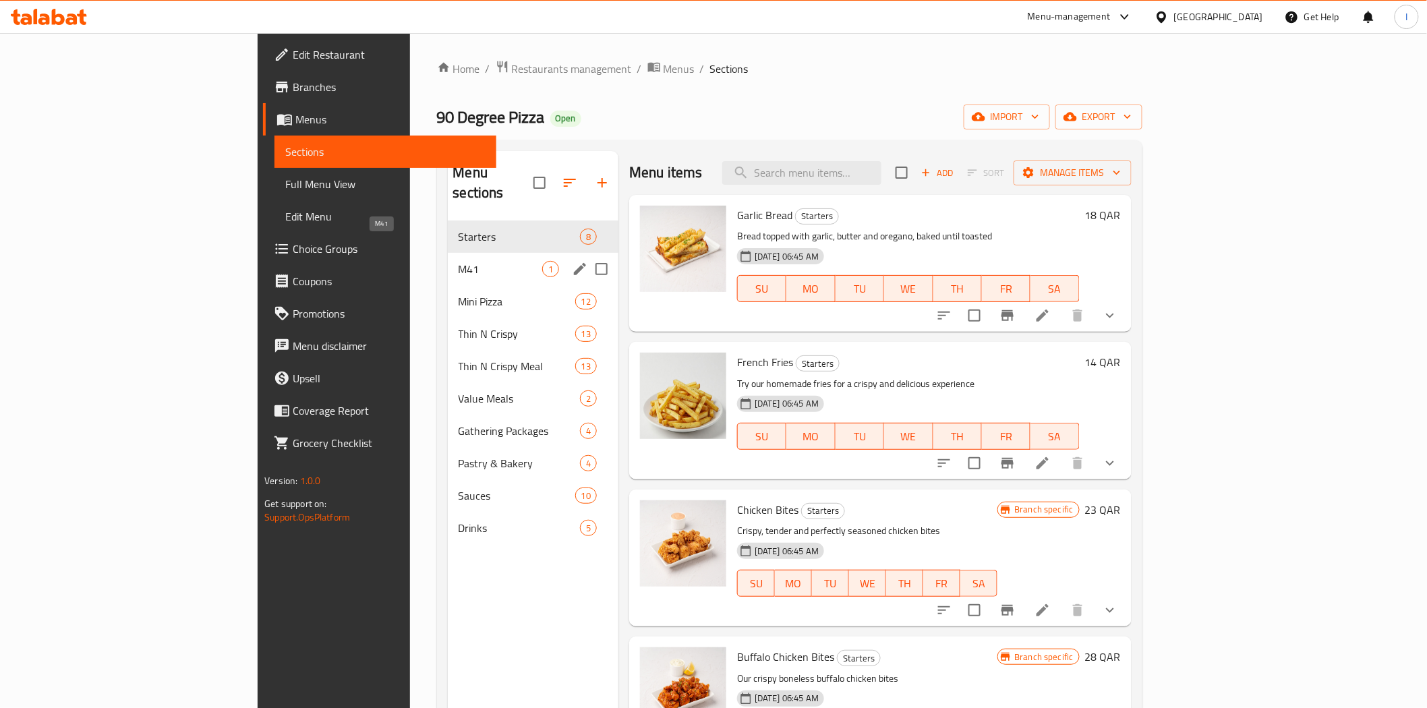
click at [459, 261] on span "M41" at bounding box center [501, 269] width 84 height 16
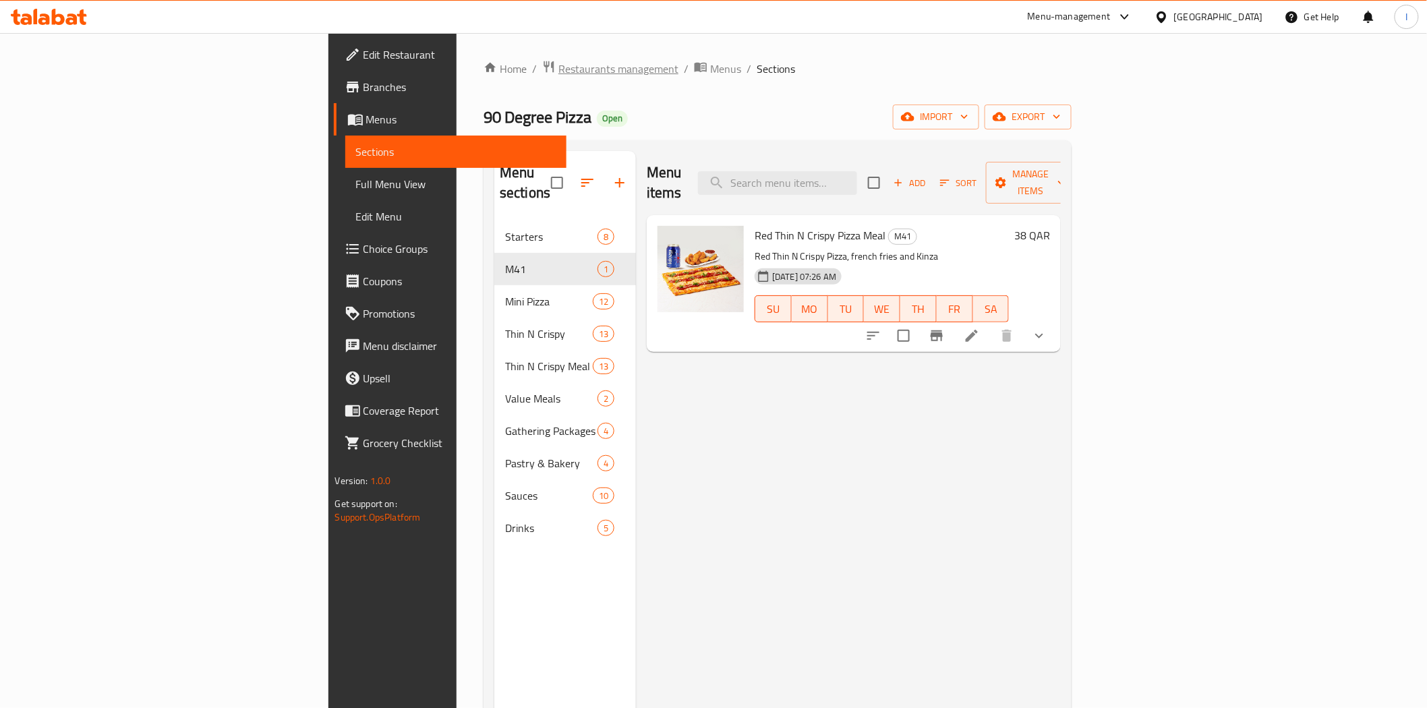
click at [558, 65] on span "Restaurants management" at bounding box center [618, 69] width 120 height 16
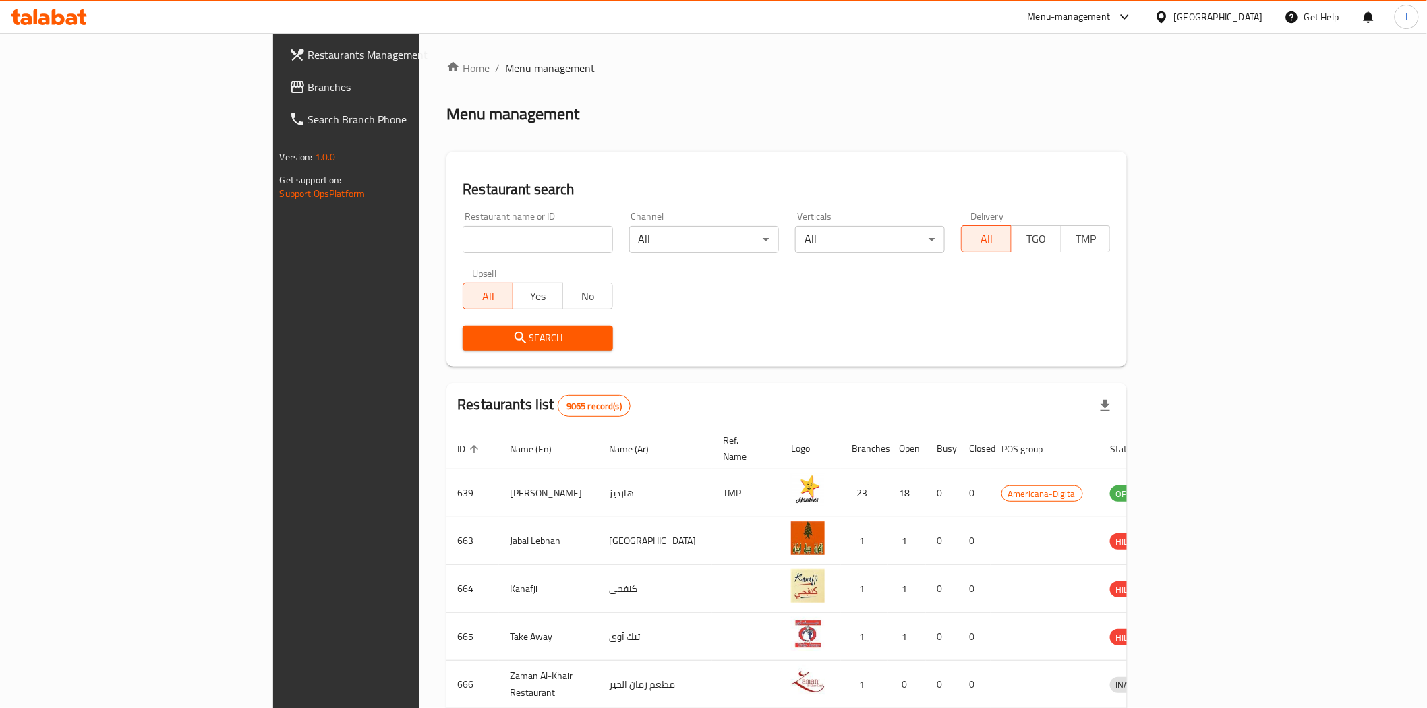
click at [463, 241] on input "search" at bounding box center [538, 239] width 150 height 27
paste input "672940"
type input "672940"
click at [480, 340] on span "Search" at bounding box center [537, 338] width 128 height 17
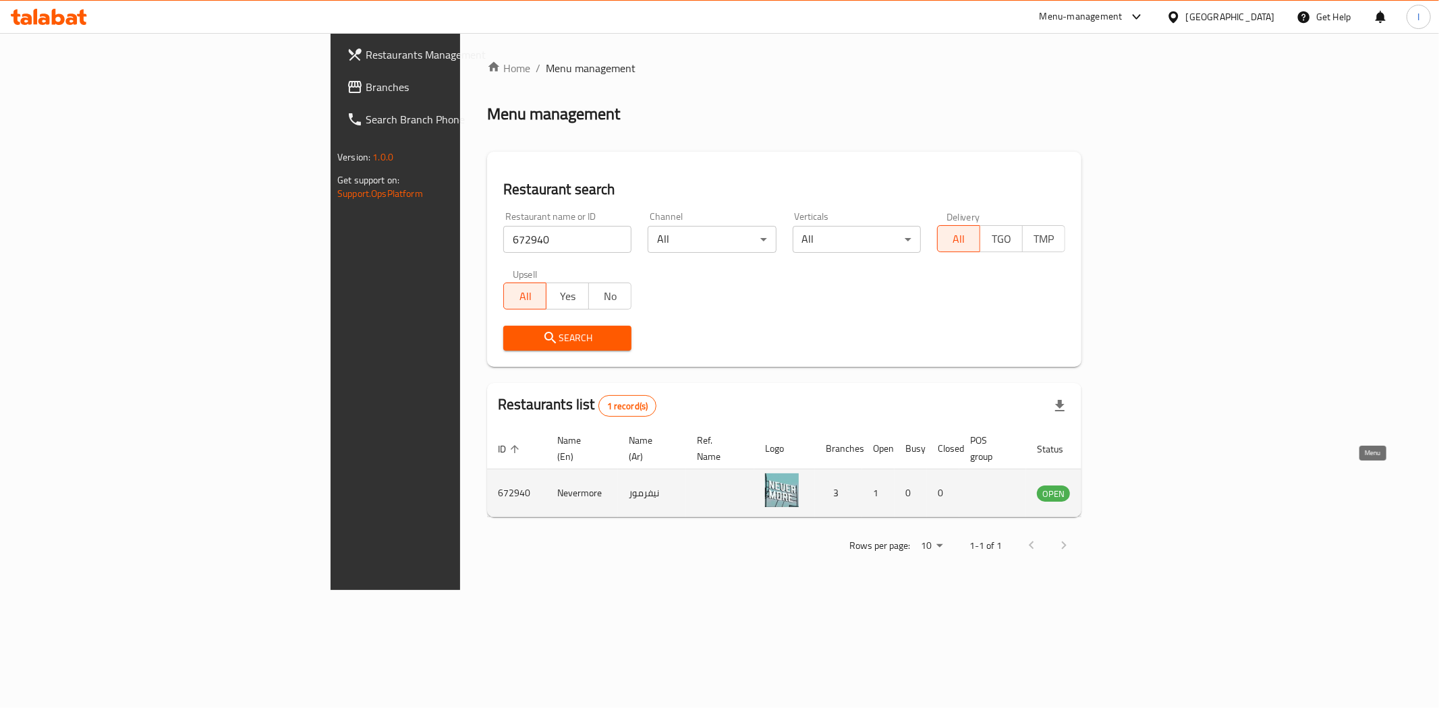
click at [1123, 488] on icon "enhanced table" at bounding box center [1115, 493] width 15 height 11
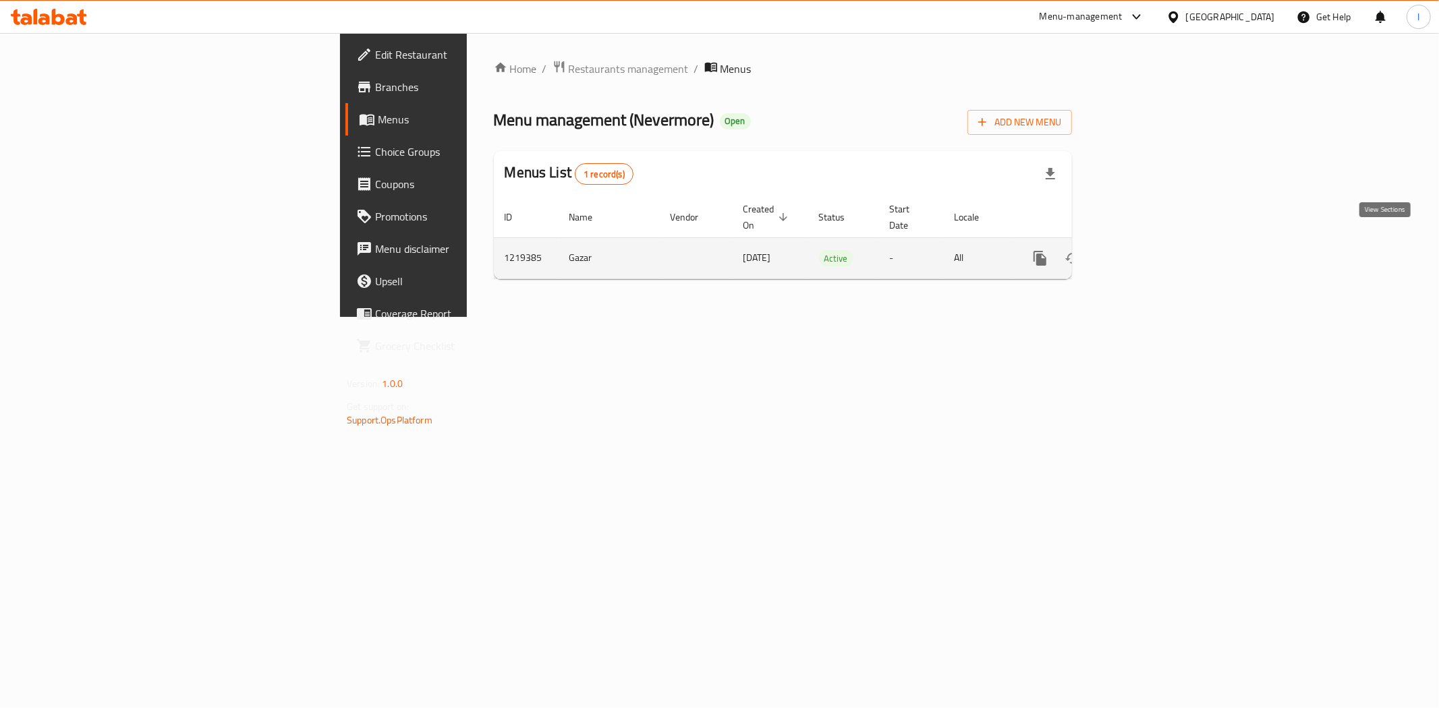
click at [1145, 250] on icon "enhanced table" at bounding box center [1137, 258] width 16 height 16
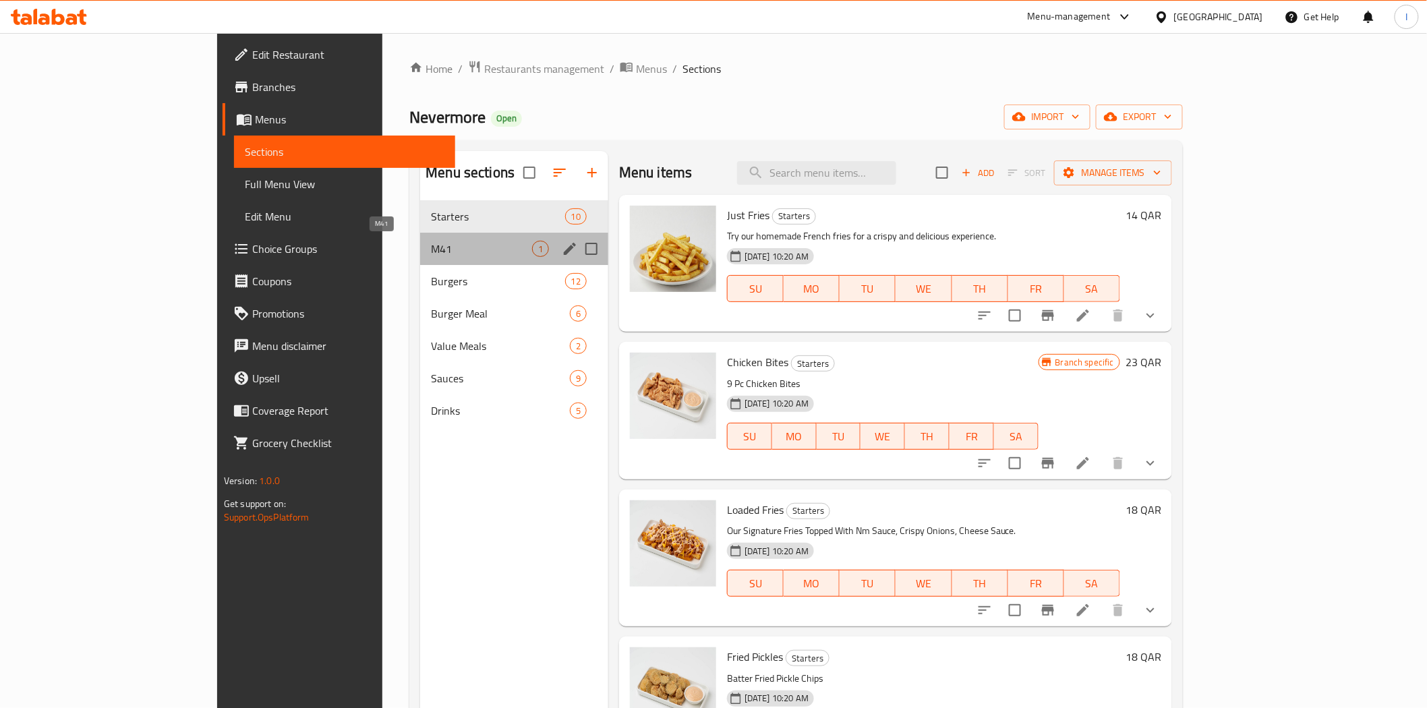
click at [431, 250] on span "M41" at bounding box center [481, 249] width 101 height 16
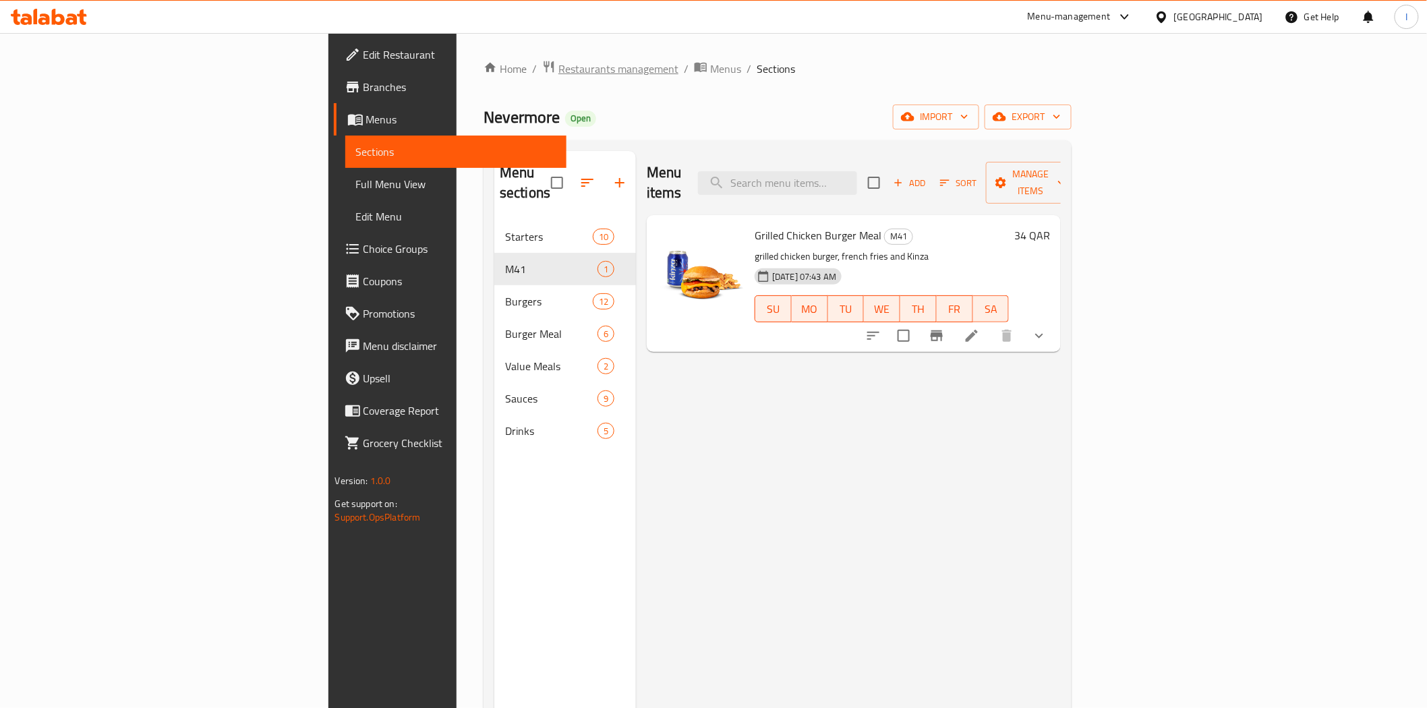
click at [558, 72] on span "Restaurants management" at bounding box center [618, 69] width 120 height 16
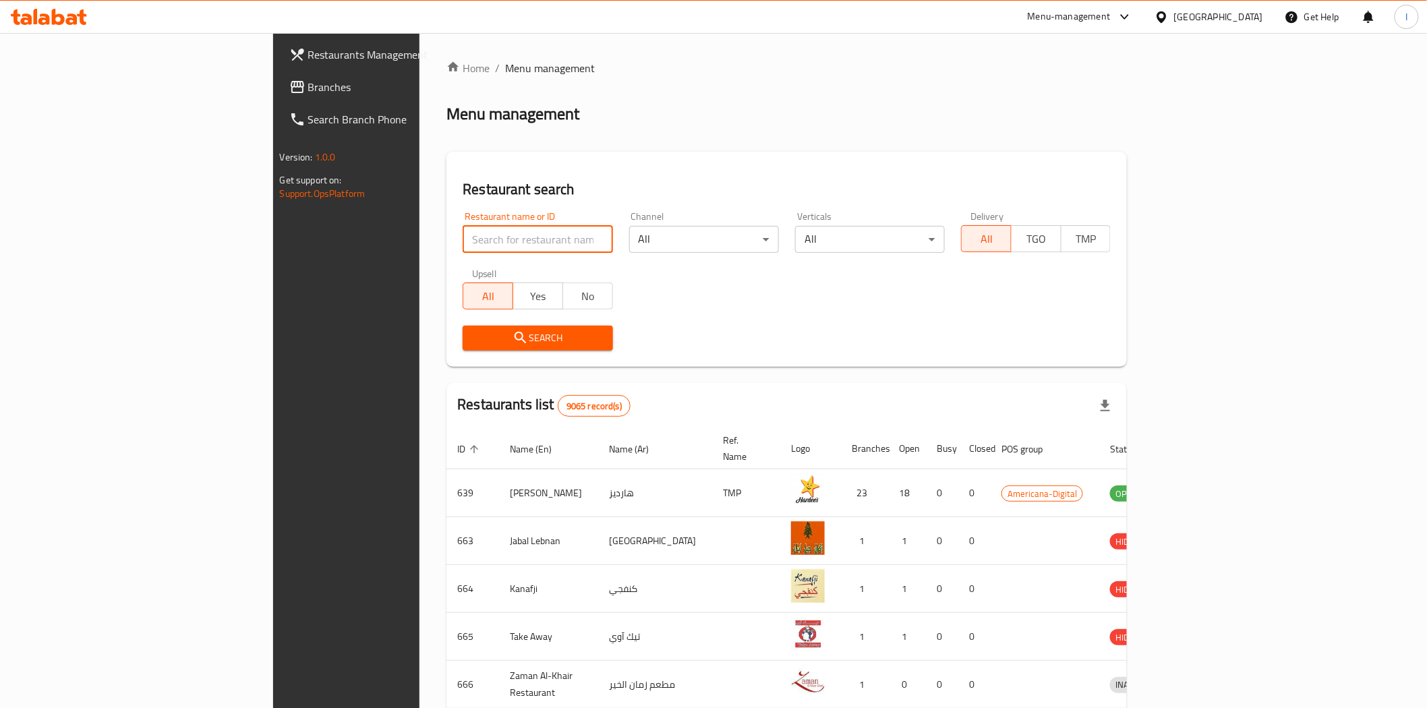
click at [463, 243] on input "search" at bounding box center [538, 239] width 150 height 27
paste input "672939"
type input "672939"
click at [473, 339] on span "Search" at bounding box center [537, 338] width 128 height 17
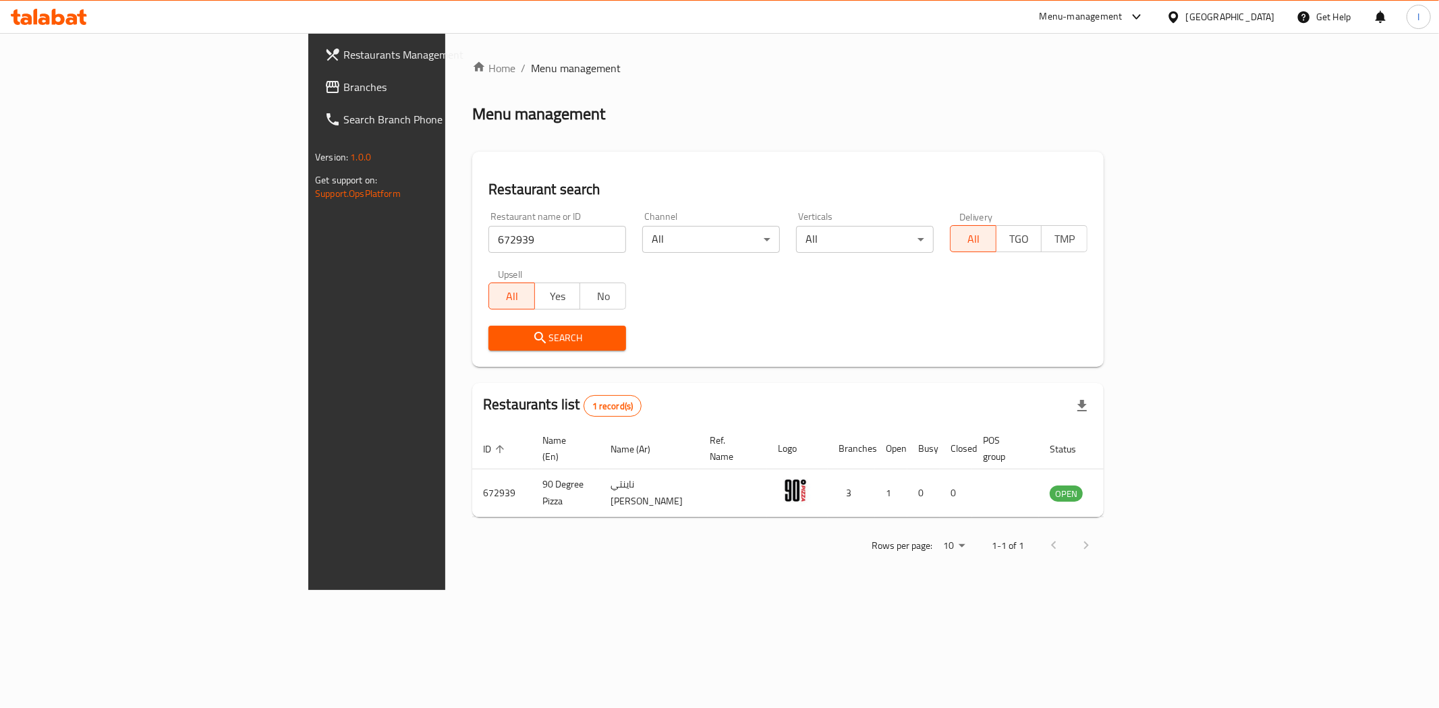
click at [499, 339] on span "Search" at bounding box center [557, 338] width 116 height 17
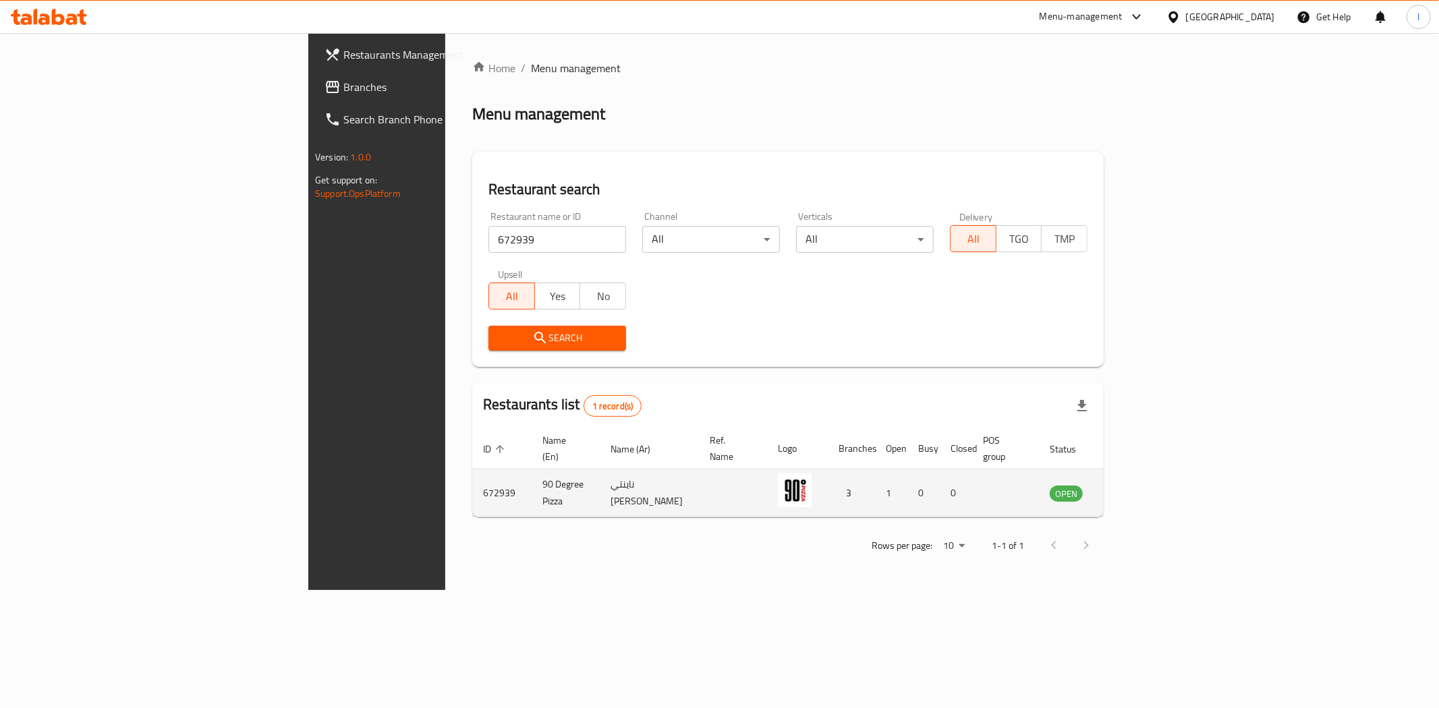
click at [1156, 469] on td "enhanced table" at bounding box center [1132, 493] width 47 height 48
click at [1136, 488] on icon "enhanced table" at bounding box center [1128, 493] width 15 height 11
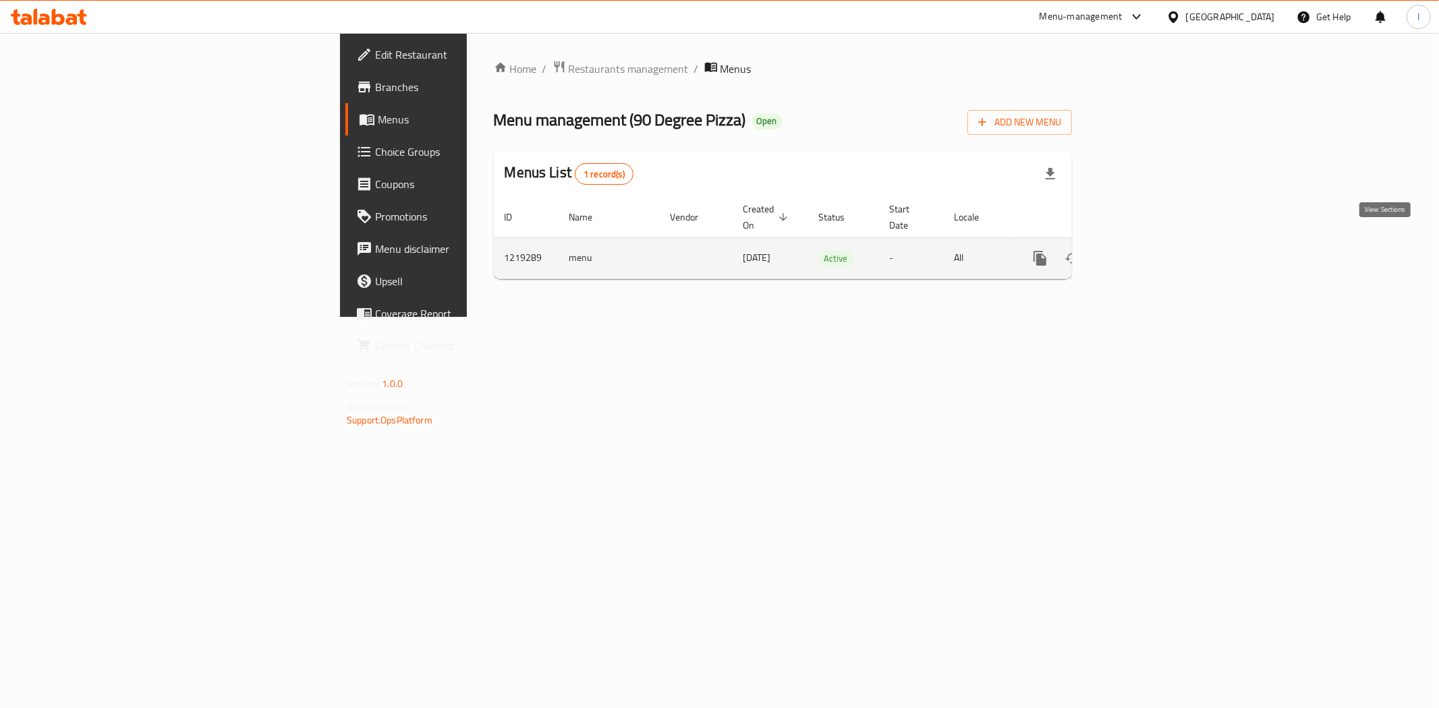
click at [1143, 252] on icon "enhanced table" at bounding box center [1137, 258] width 12 height 12
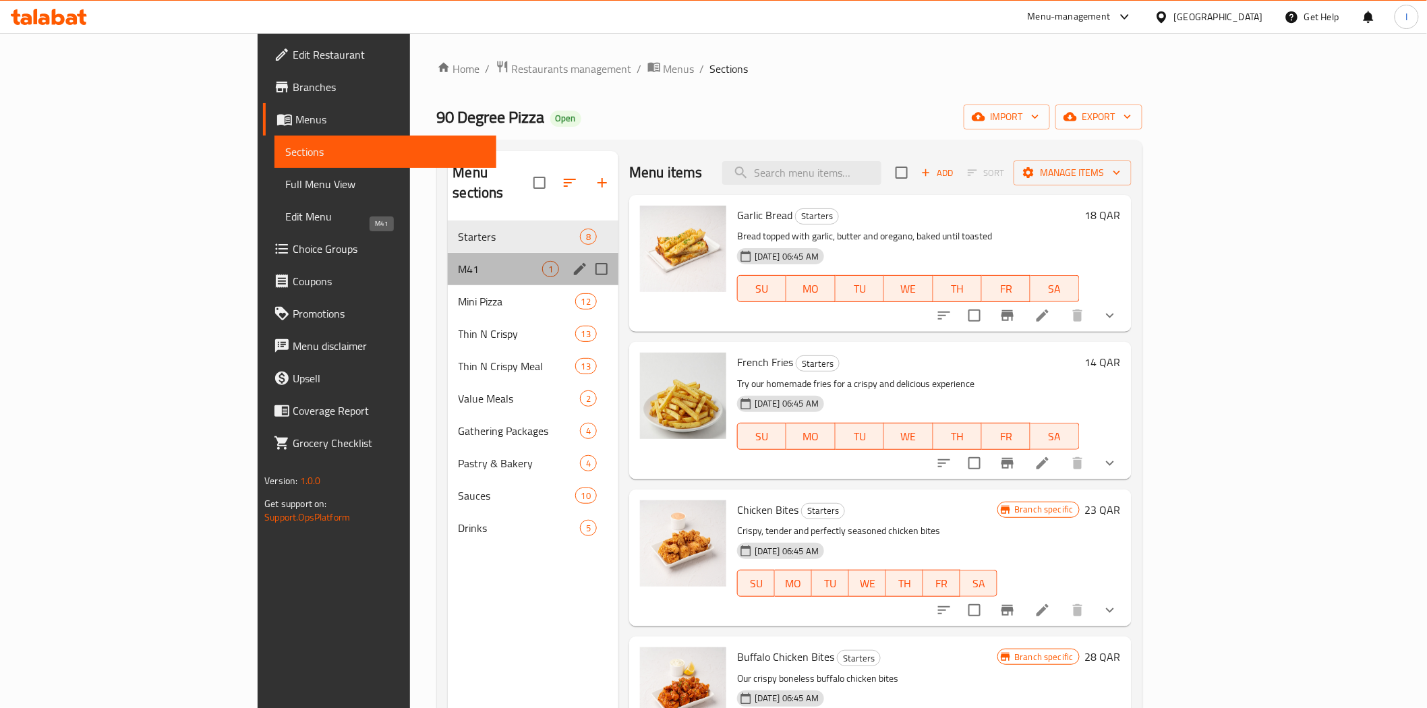
click at [459, 261] on span "M41" at bounding box center [501, 269] width 84 height 16
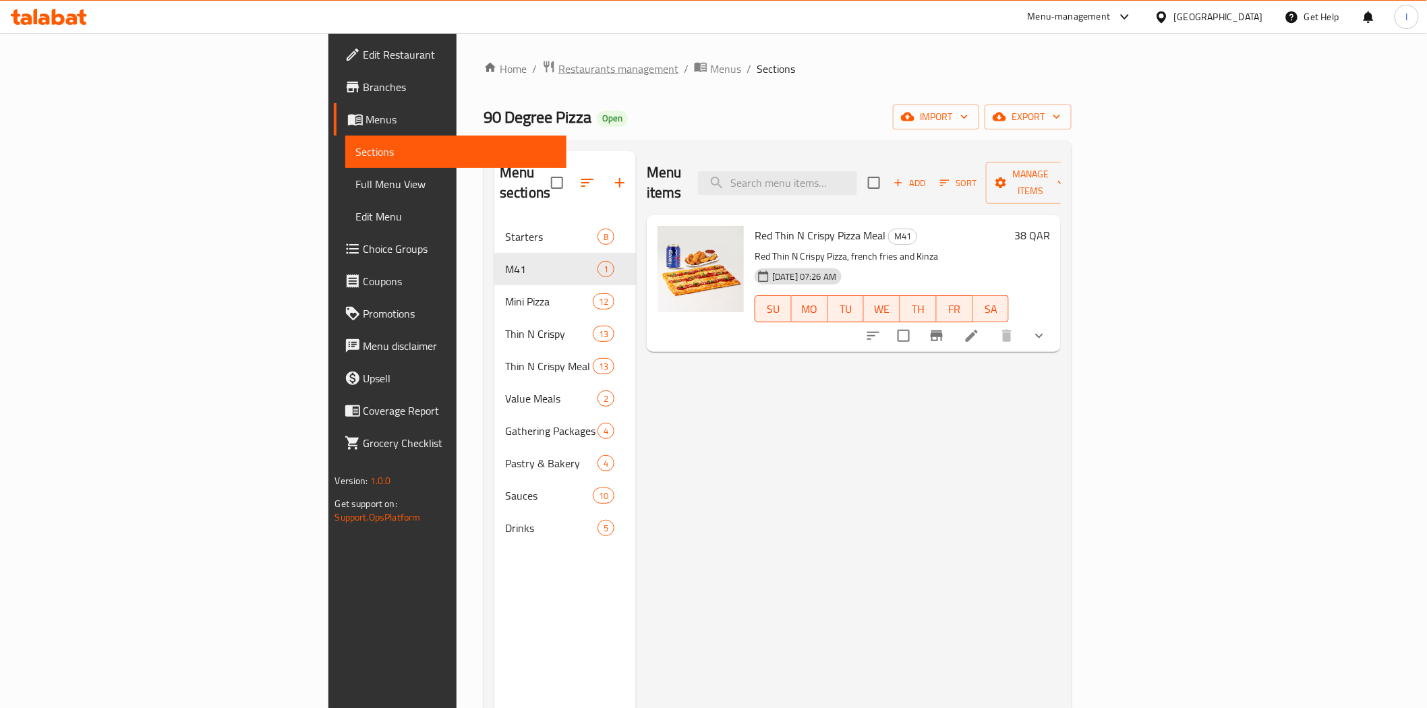
click at [558, 71] on span "Restaurants management" at bounding box center [618, 69] width 120 height 16
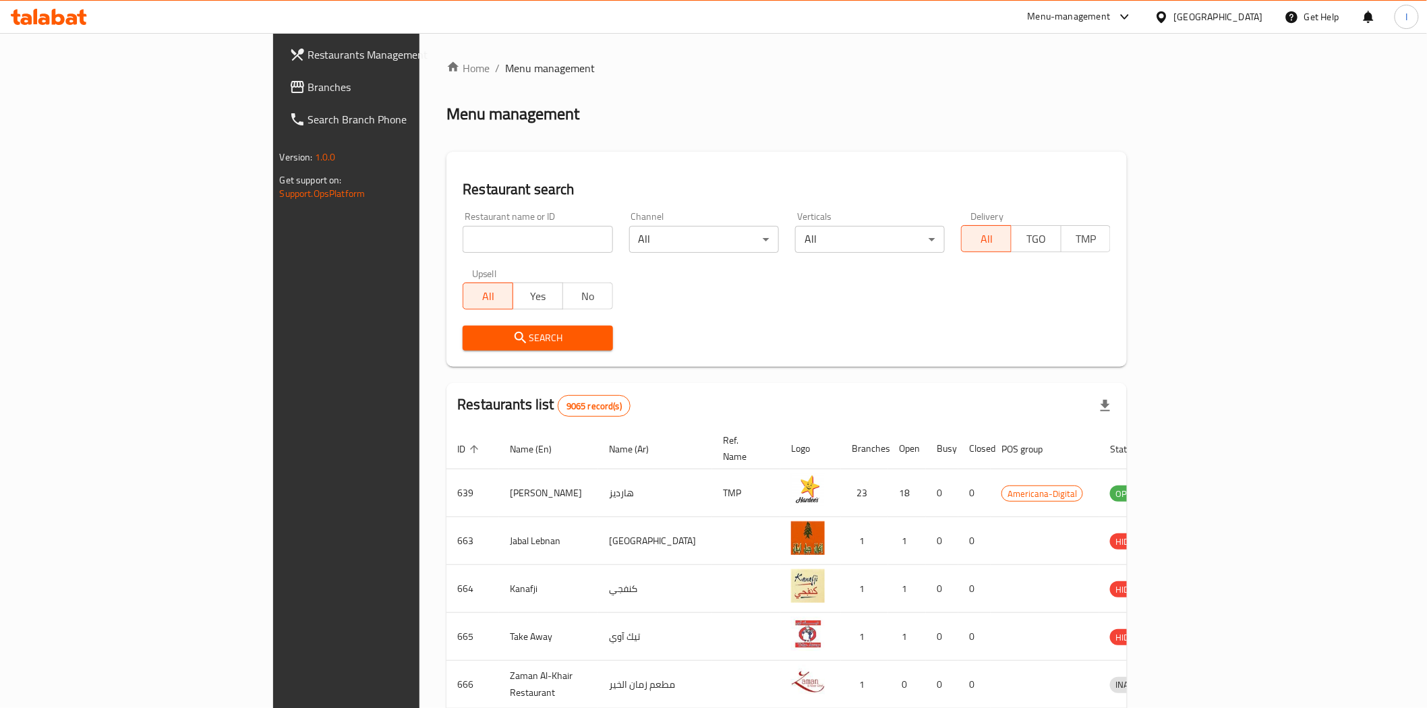
click at [463, 245] on input "search" at bounding box center [538, 239] width 150 height 27
paste input "700316"
type input "700316"
click at [473, 335] on span "Search" at bounding box center [537, 338] width 128 height 17
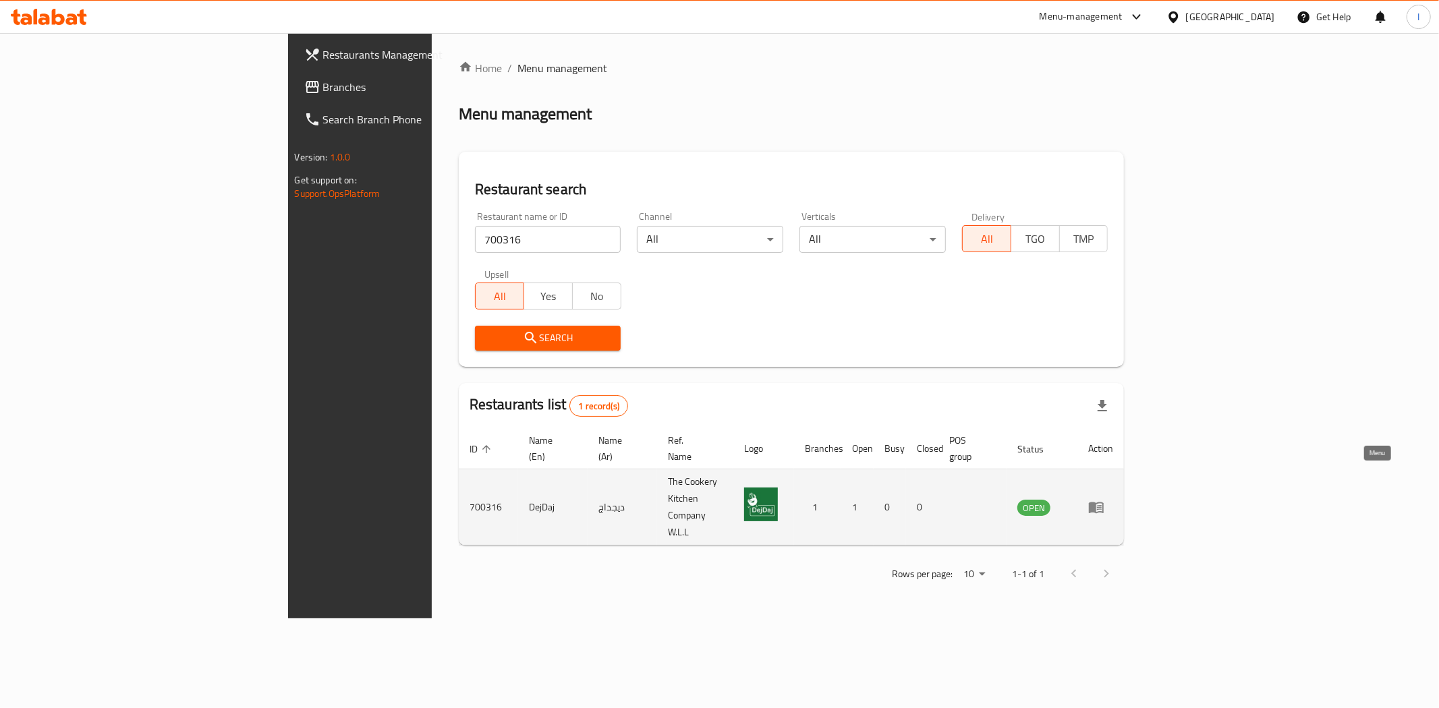
click at [1101, 505] on icon "enhanced table" at bounding box center [1099, 507] width 5 height 5
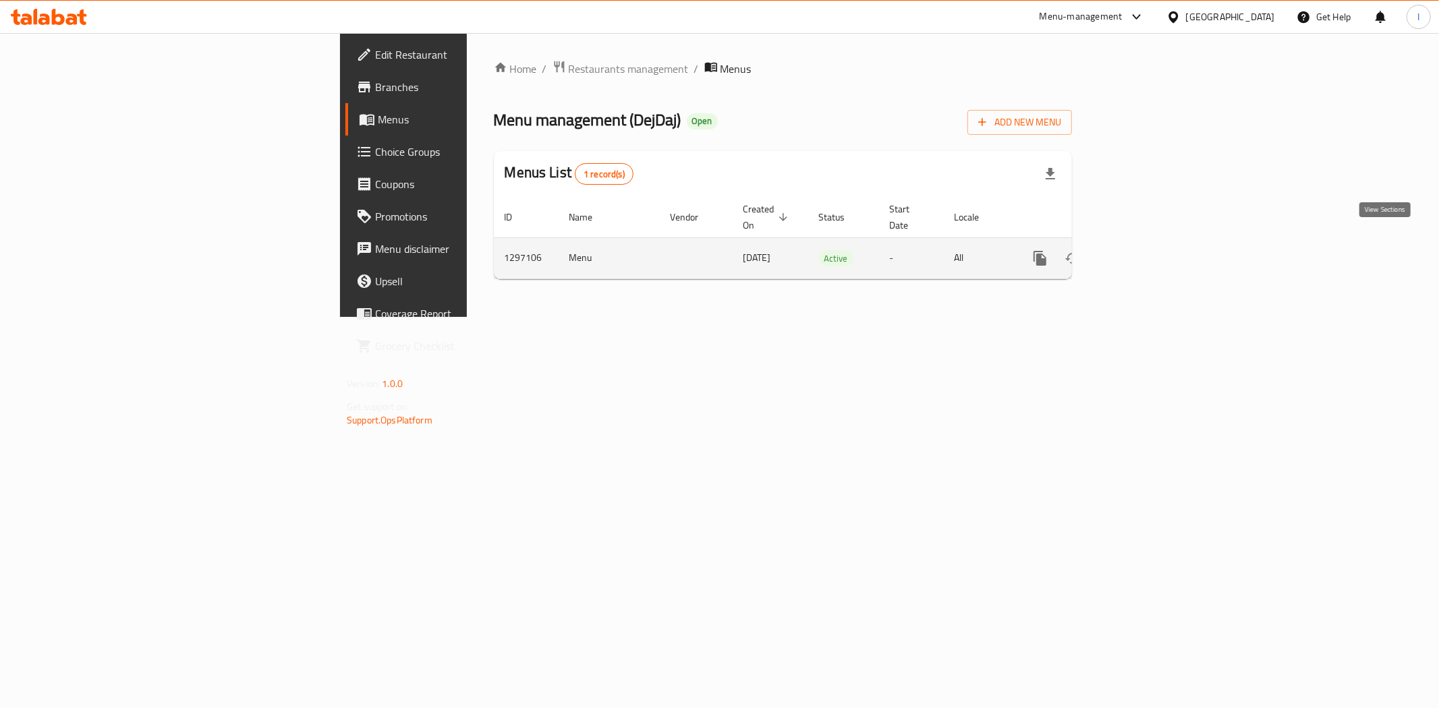
click at [1143, 252] on icon "enhanced table" at bounding box center [1137, 258] width 12 height 12
